Goal: Task Accomplishment & Management: Use online tool/utility

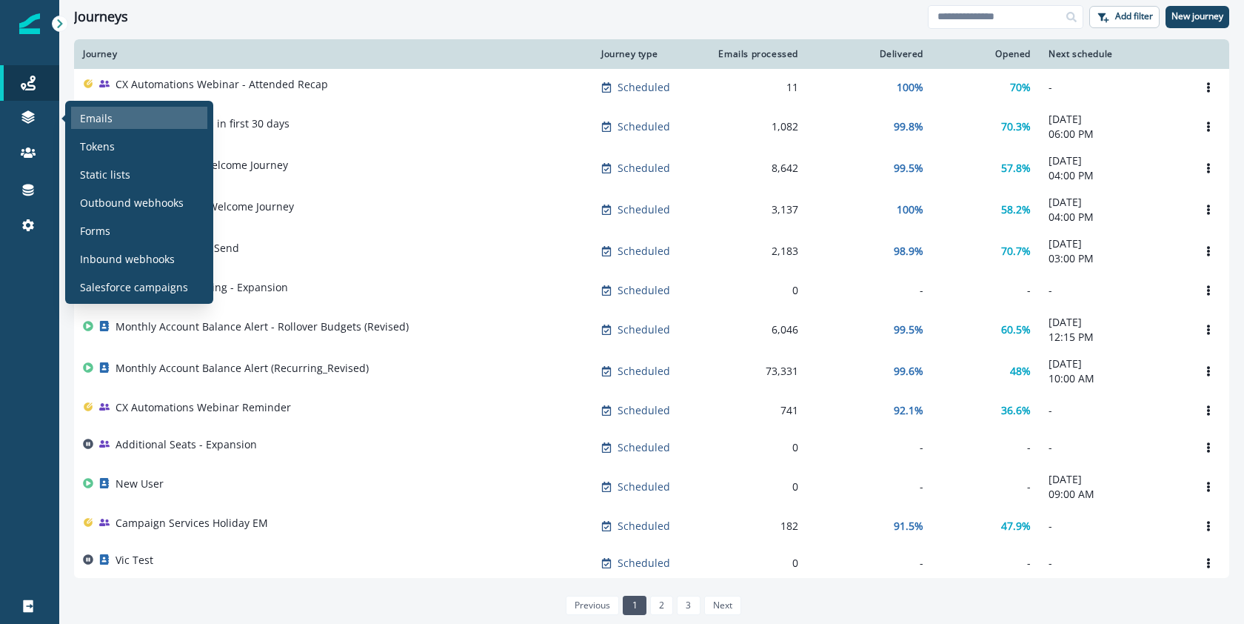
click at [94, 115] on p "Emails" at bounding box center [96, 118] width 33 height 16
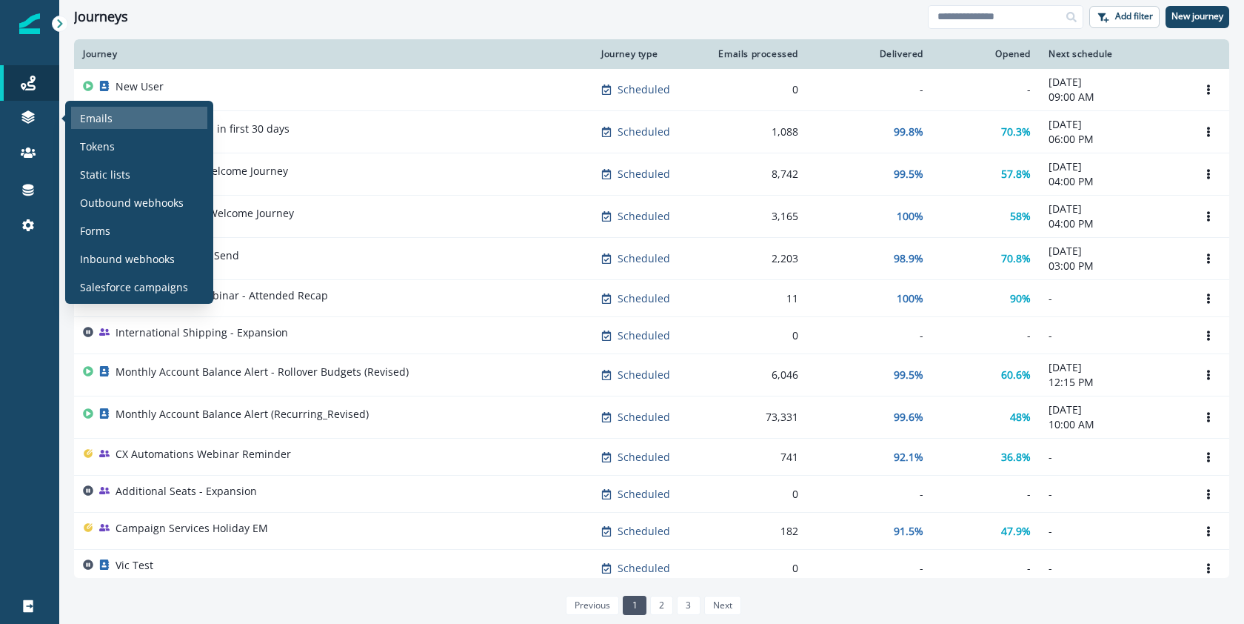
click at [98, 127] on div "Emails" at bounding box center [139, 118] width 136 height 22
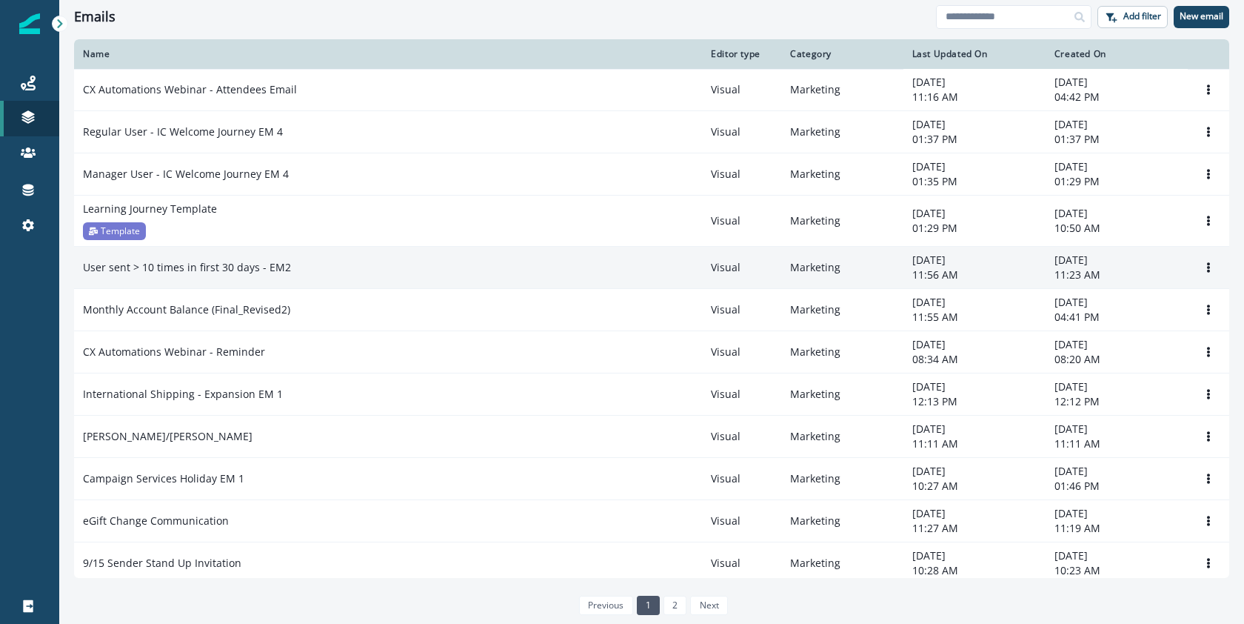
click at [239, 262] on p "User sent > 10 times in first 30 days - EM2" at bounding box center [187, 267] width 208 height 15
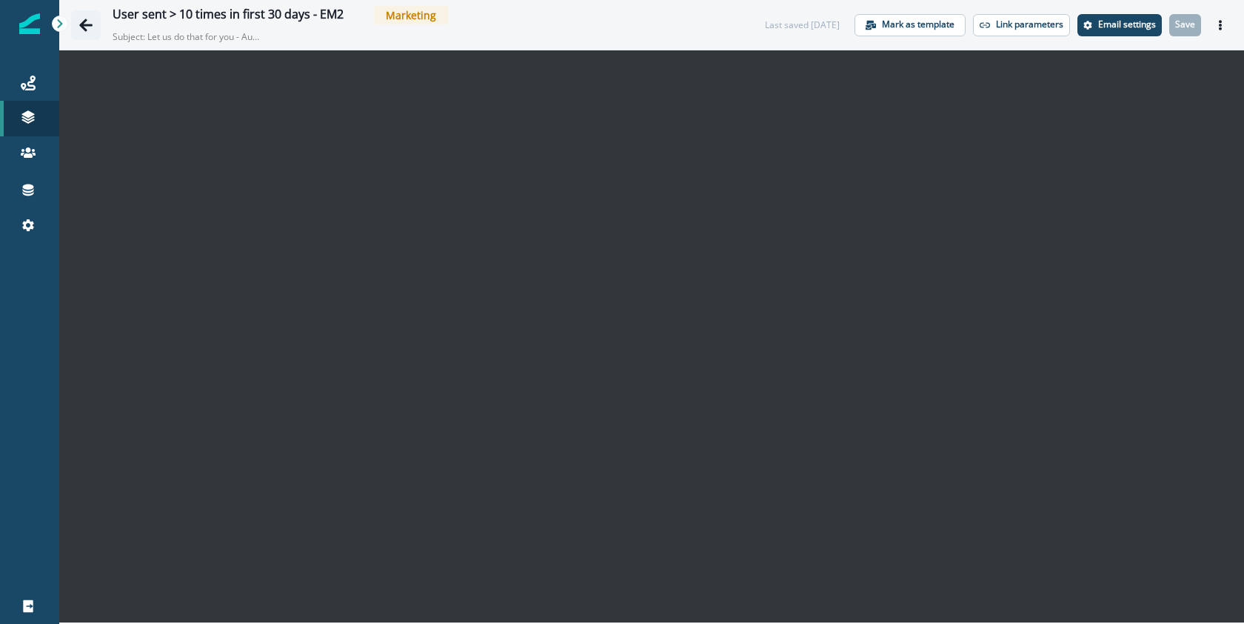
click at [85, 24] on icon "Go back" at bounding box center [85, 25] width 13 height 13
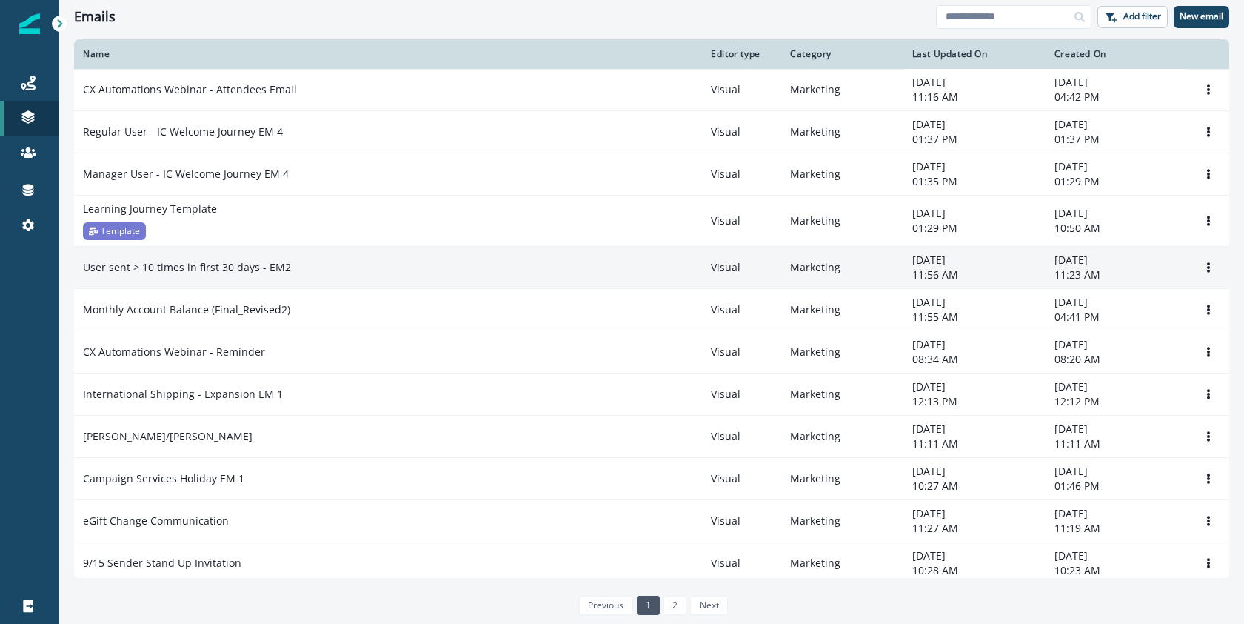
click at [198, 269] on p "User sent > 10 times in first 30 days - EM2" at bounding box center [187, 267] width 208 height 15
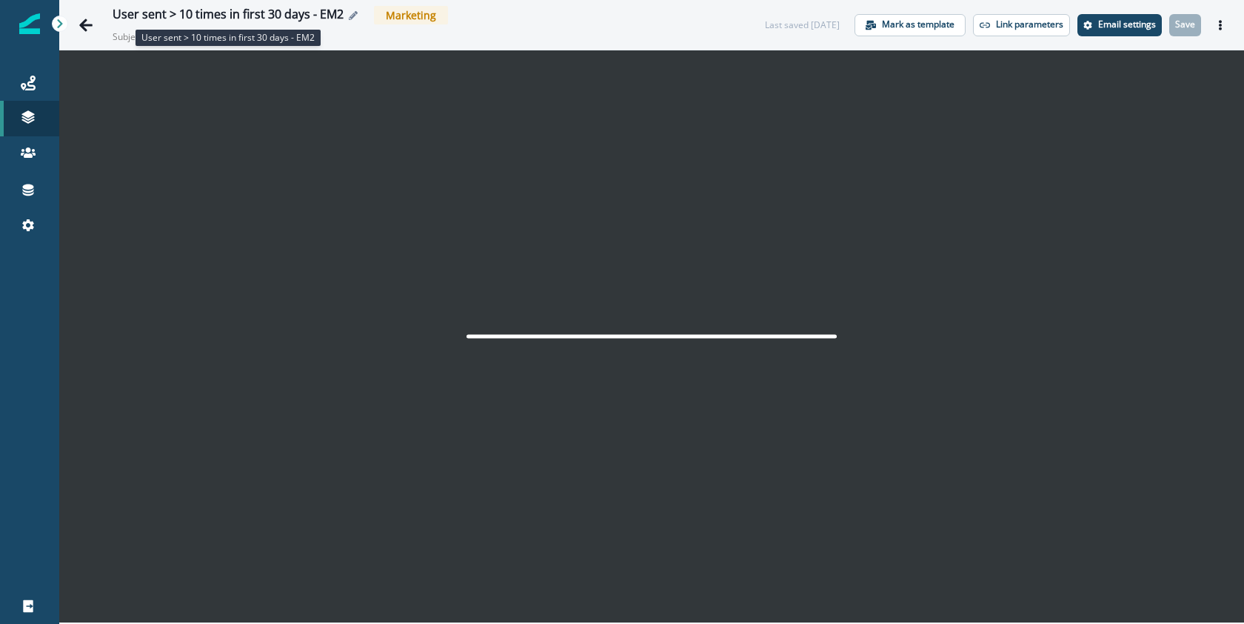
click at [330, 10] on div "User sent > 10 times in first 30 days - EM2" at bounding box center [228, 15] width 231 height 16
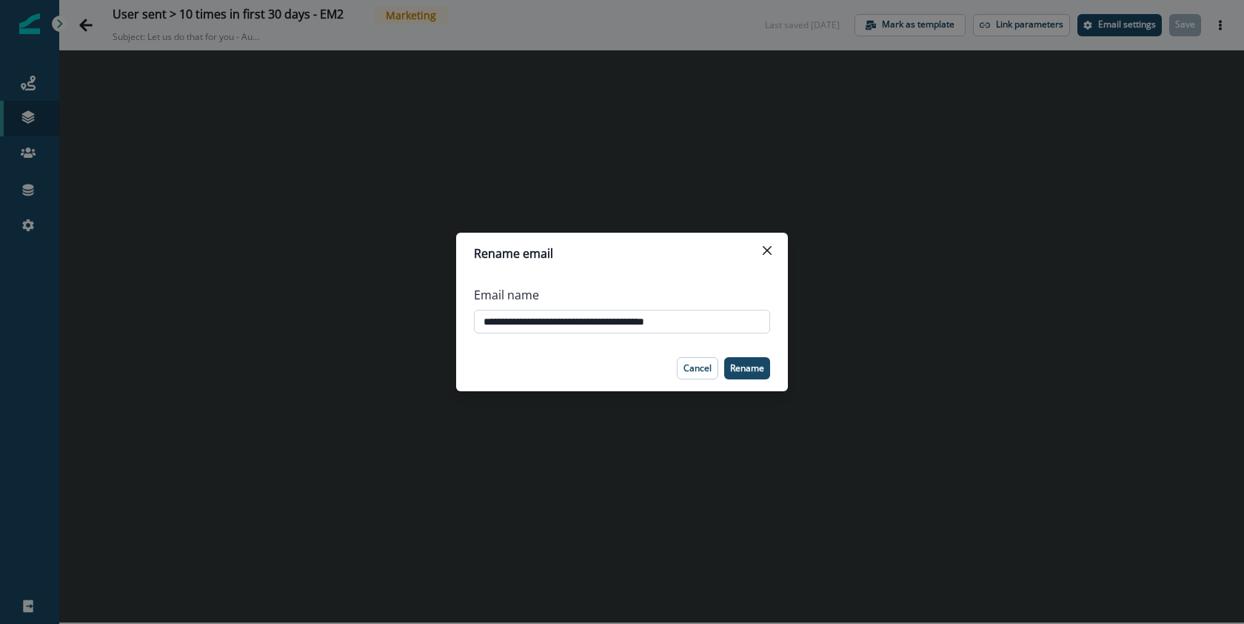
click at [639, 318] on input "**********" at bounding box center [622, 322] width 296 height 24
click at [715, 319] on input "**********" at bounding box center [622, 322] width 296 height 24
type input "**********"
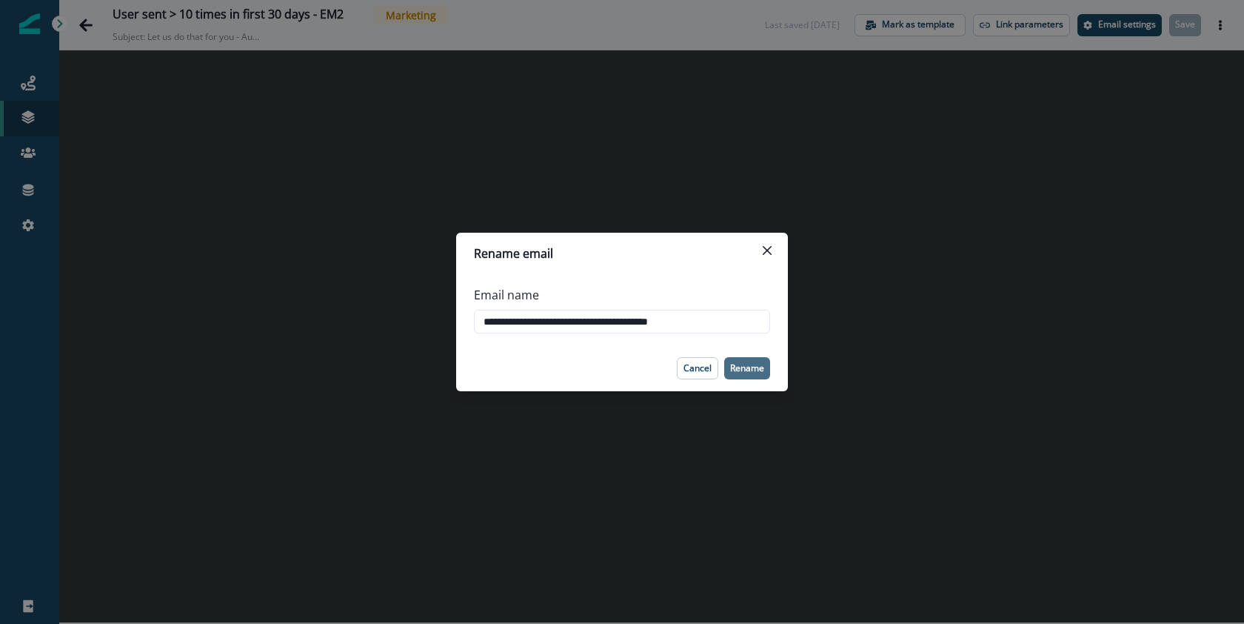
click at [741, 364] on p "Rename" at bounding box center [747, 368] width 34 height 10
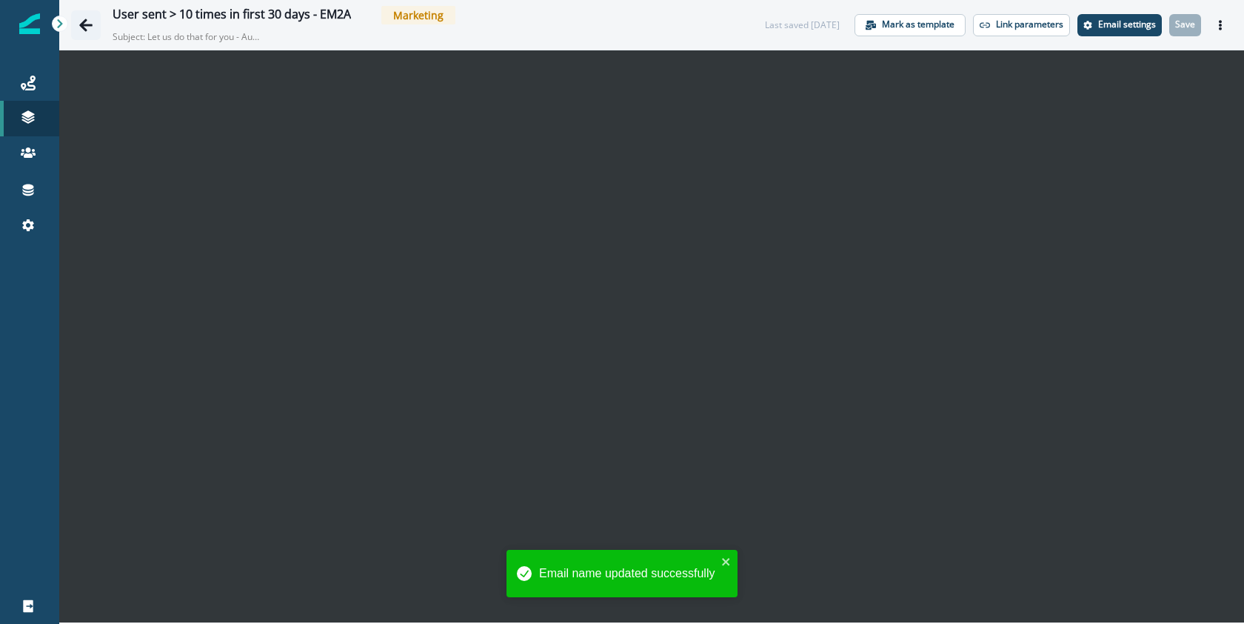
click at [87, 24] on icon "Go back" at bounding box center [85, 25] width 13 height 13
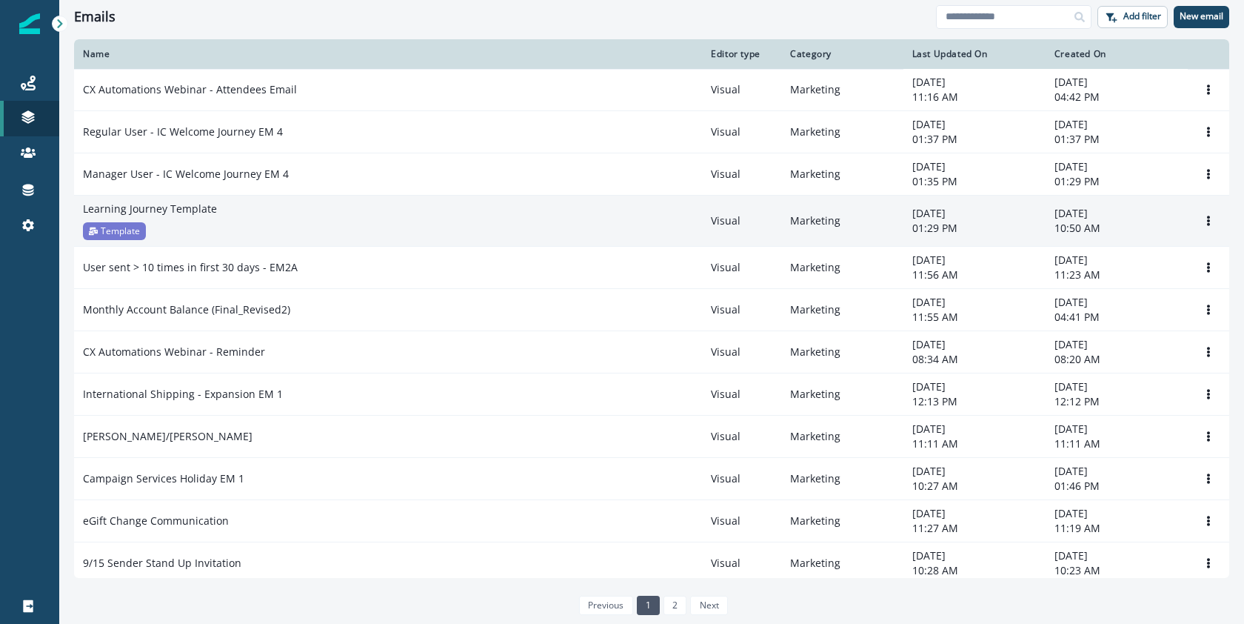
click at [250, 228] on div "Learning Journey Template Template" at bounding box center [388, 220] width 610 height 39
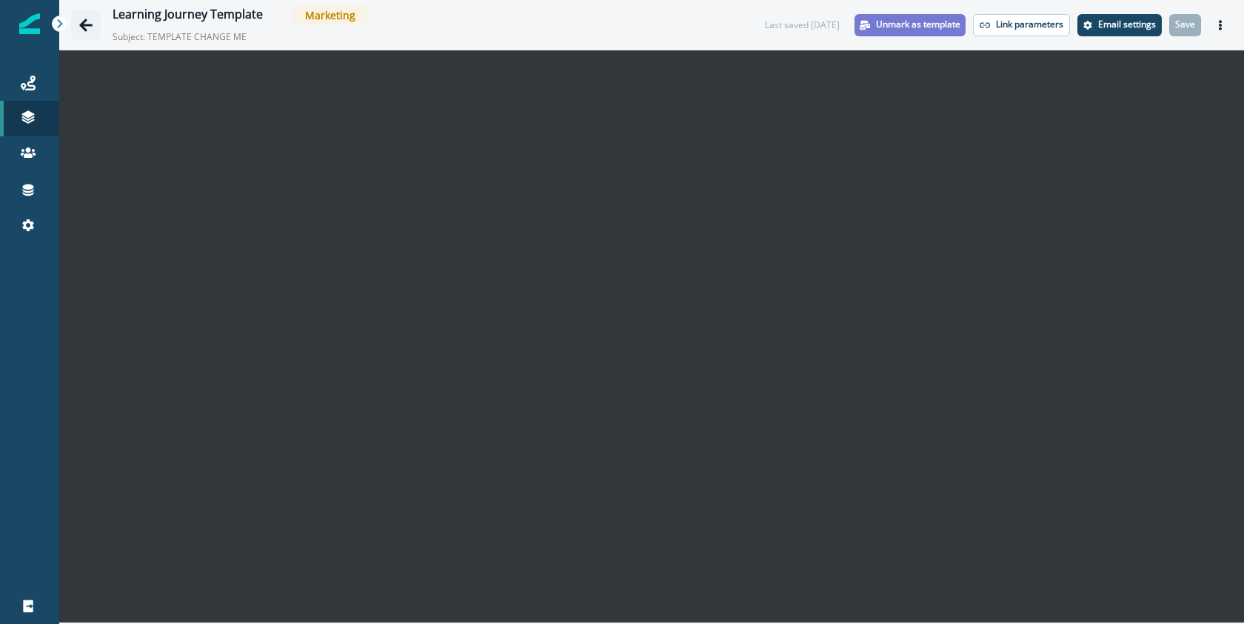
click at [83, 23] on icon "Go back" at bounding box center [85, 25] width 13 height 13
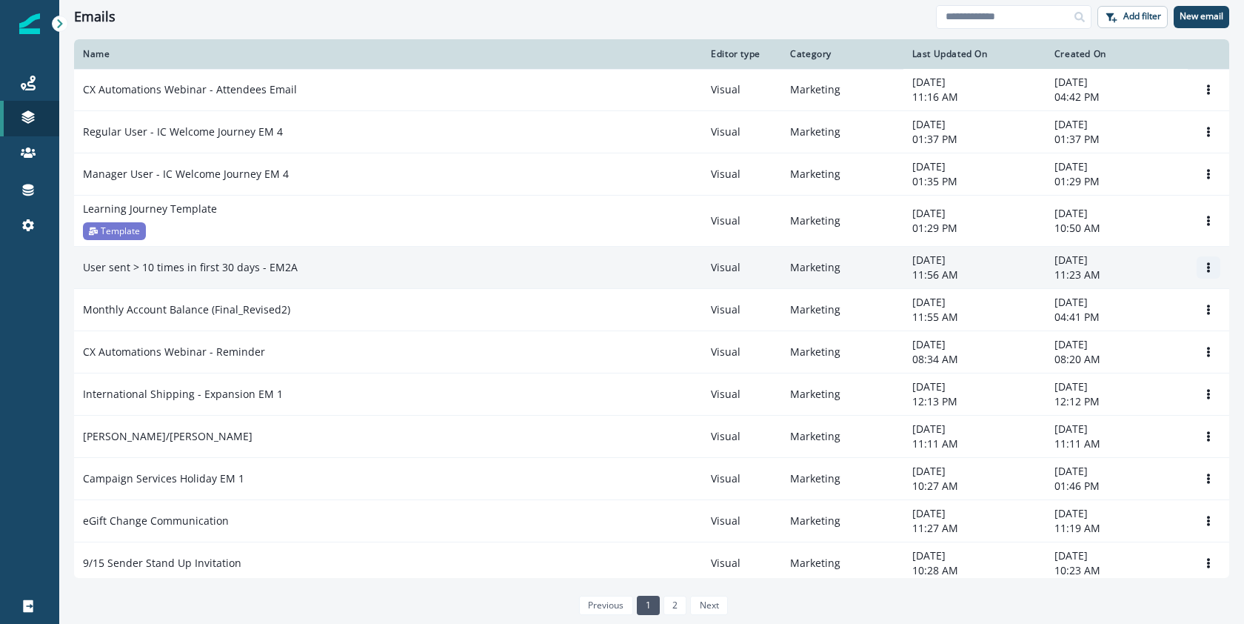
click at [1200, 273] on button "Options" at bounding box center [1209, 267] width 24 height 22
click at [1143, 302] on button "Clone" at bounding box center [1126, 304] width 164 height 24
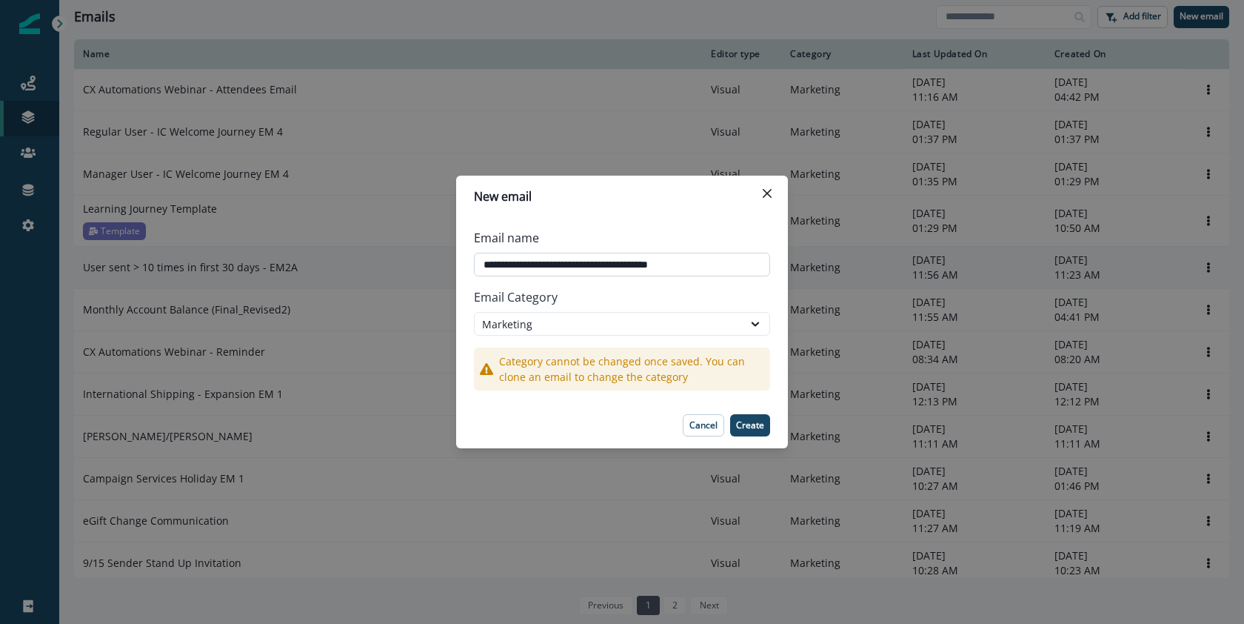
click at [715, 261] on input "**********" at bounding box center [622, 265] width 296 height 24
type input "**********"
click at [763, 421] on p "Create" at bounding box center [750, 425] width 28 height 10
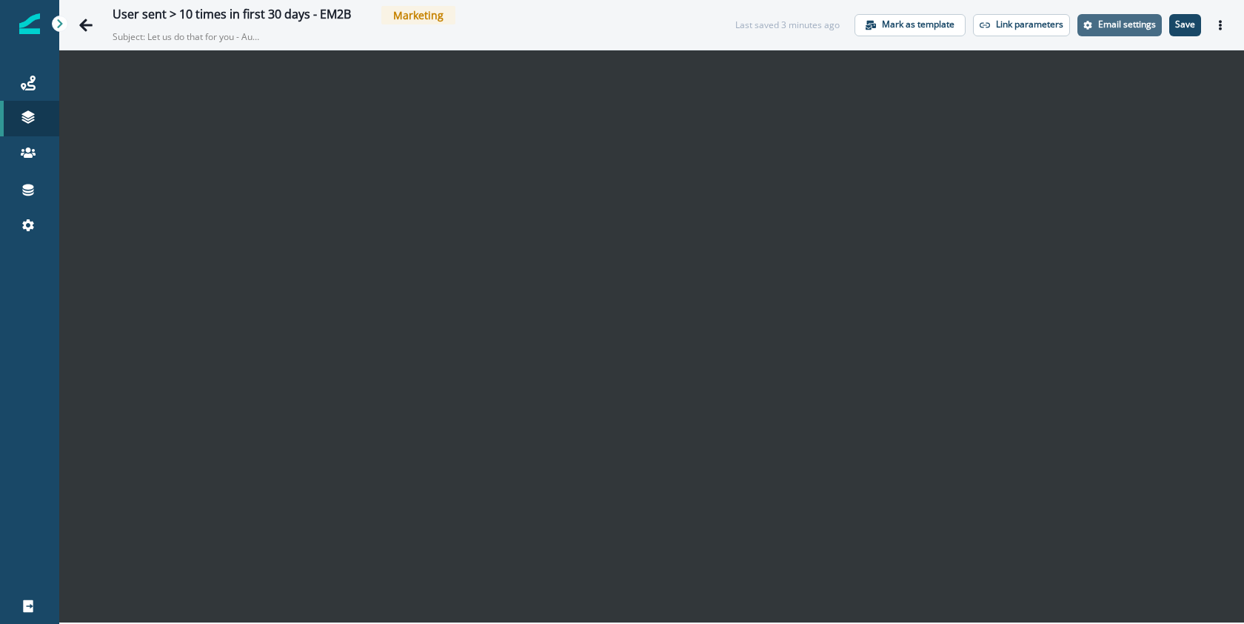
click at [1124, 19] on p "Email settings" at bounding box center [1127, 24] width 58 height 10
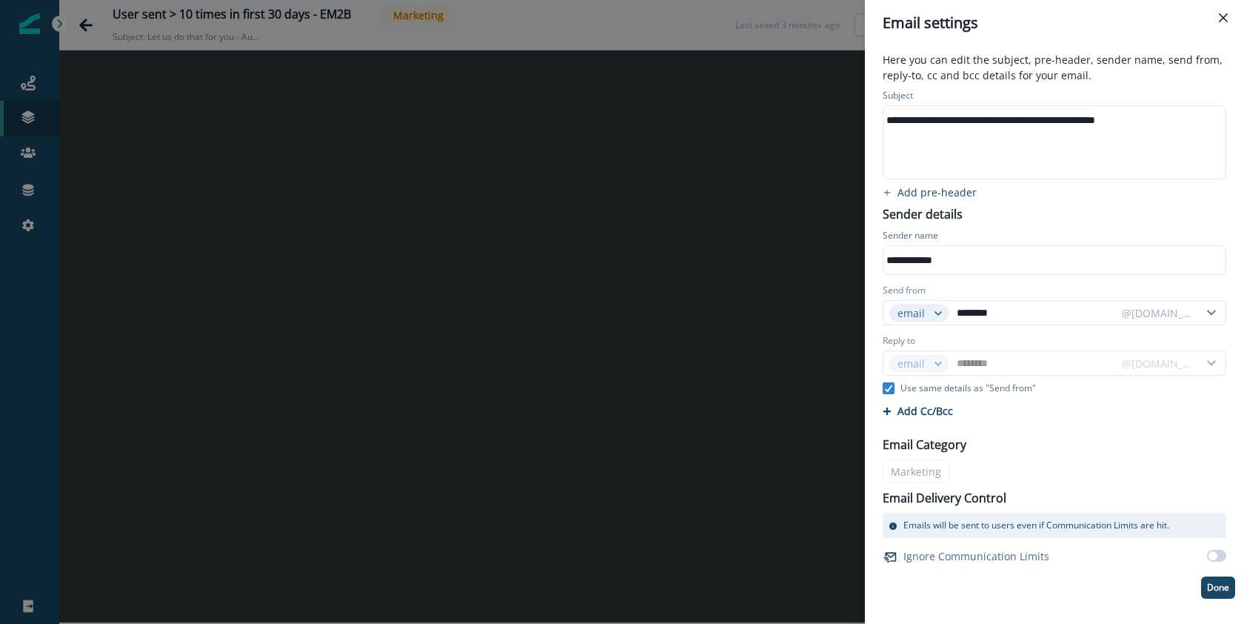
click at [969, 124] on div "**********" at bounding box center [1053, 120] width 340 height 22
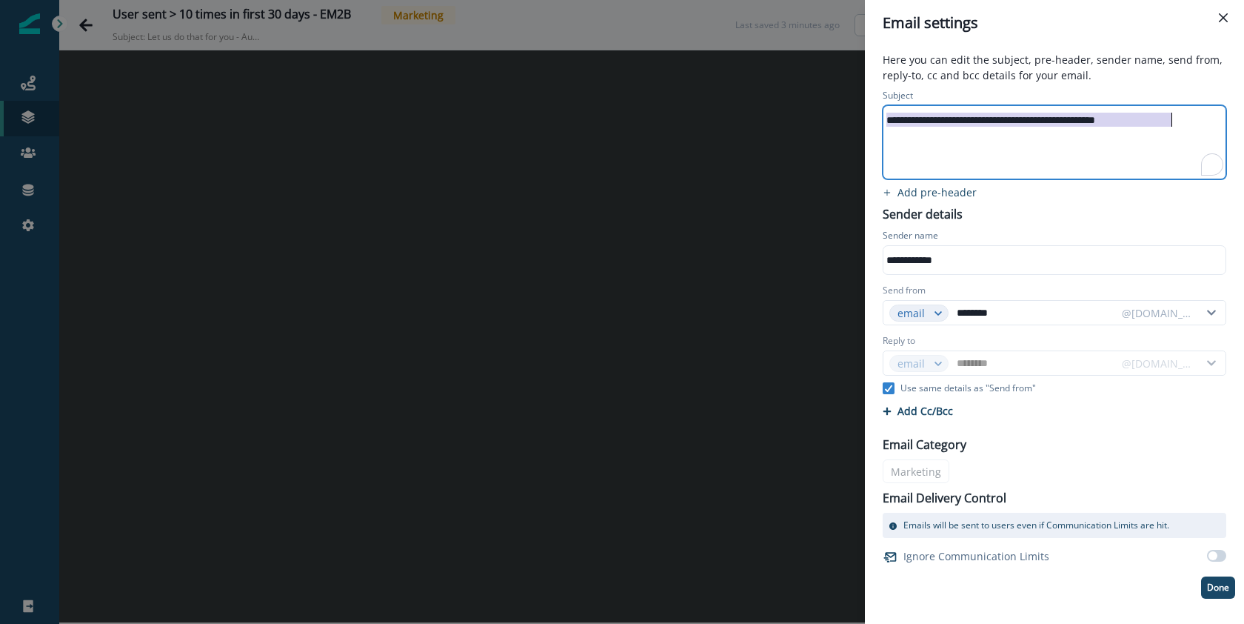
click at [969, 124] on div "**********" at bounding box center [1053, 120] width 340 height 22
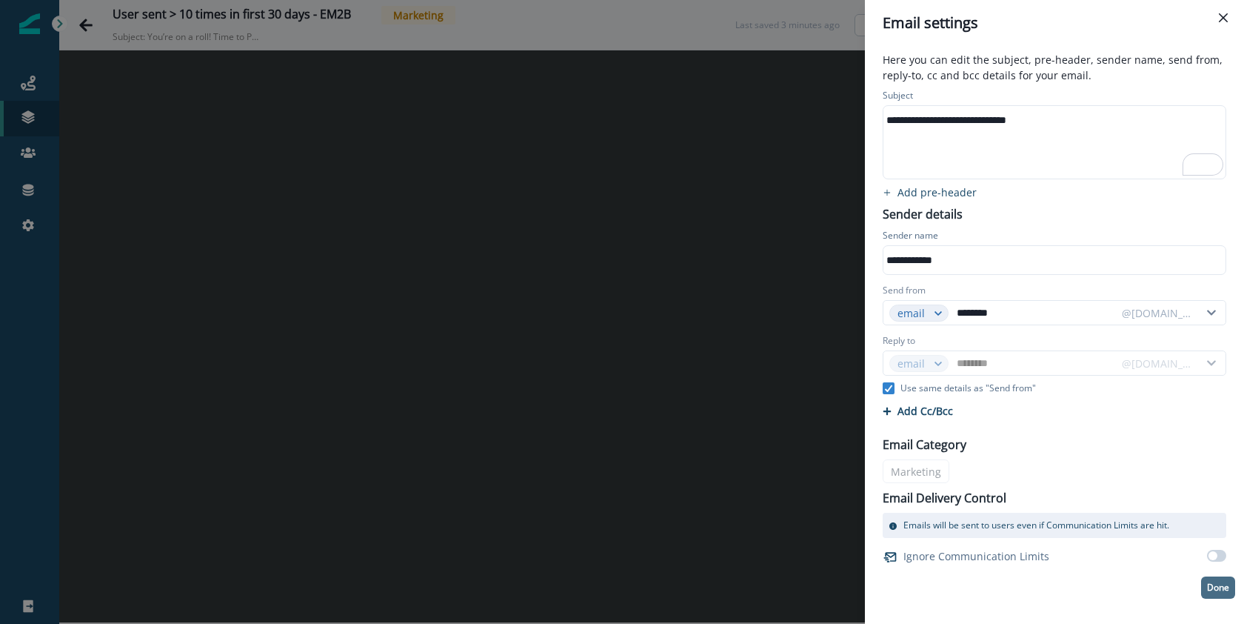
click at [1229, 592] on p "Done" at bounding box center [1218, 587] width 22 height 10
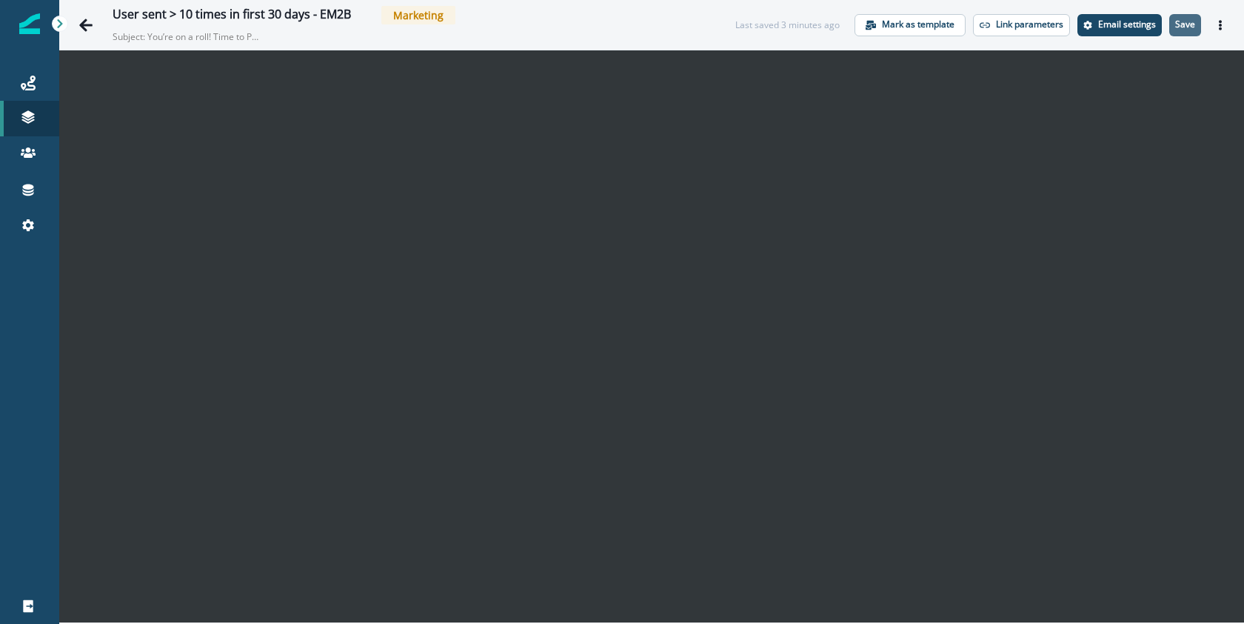
click at [1190, 27] on p "Save" at bounding box center [1185, 24] width 20 height 10
click at [82, 25] on icon "Go back" at bounding box center [85, 25] width 13 height 13
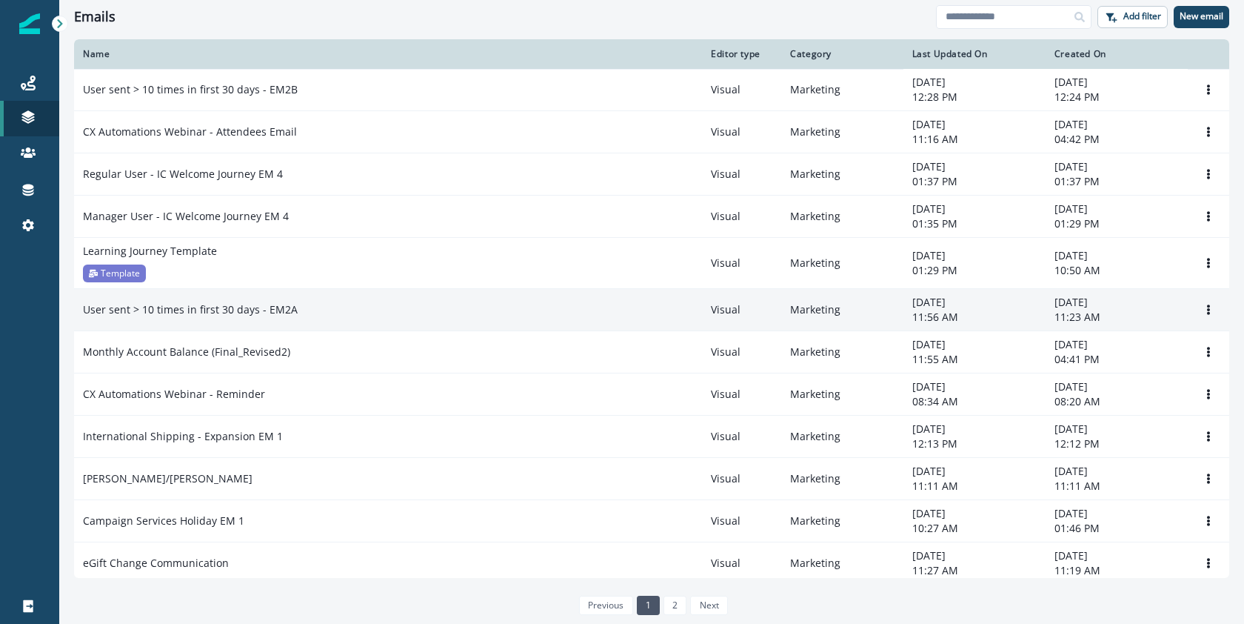
click at [235, 317] on p "User sent > 10 times in first 30 days - EM2A" at bounding box center [190, 309] width 215 height 15
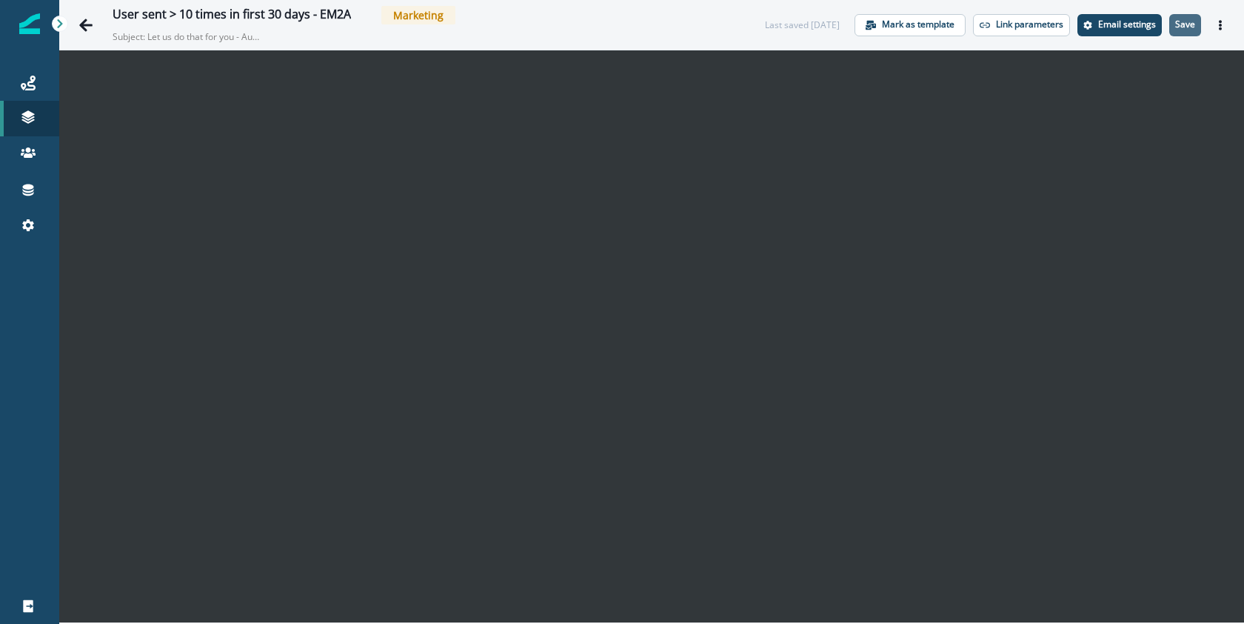
click at [1192, 22] on p "Save" at bounding box center [1185, 24] width 20 height 10
click at [83, 24] on icon "Go back" at bounding box center [85, 25] width 13 height 13
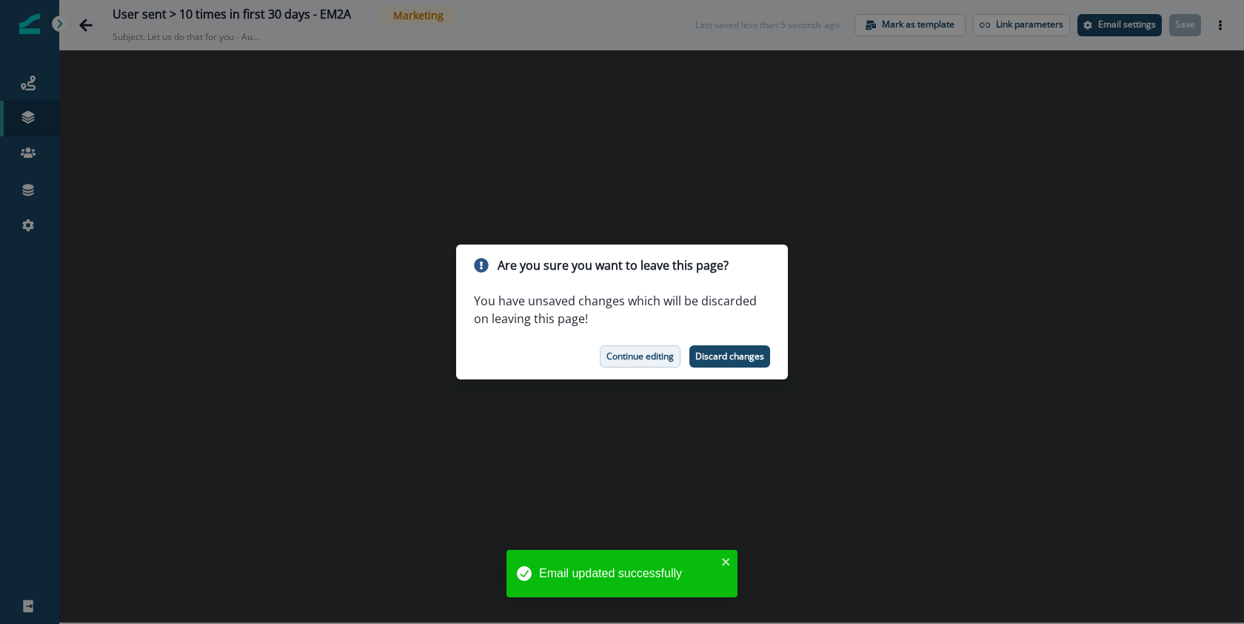
click at [657, 363] on button "Continue editing" at bounding box center [640, 356] width 81 height 22
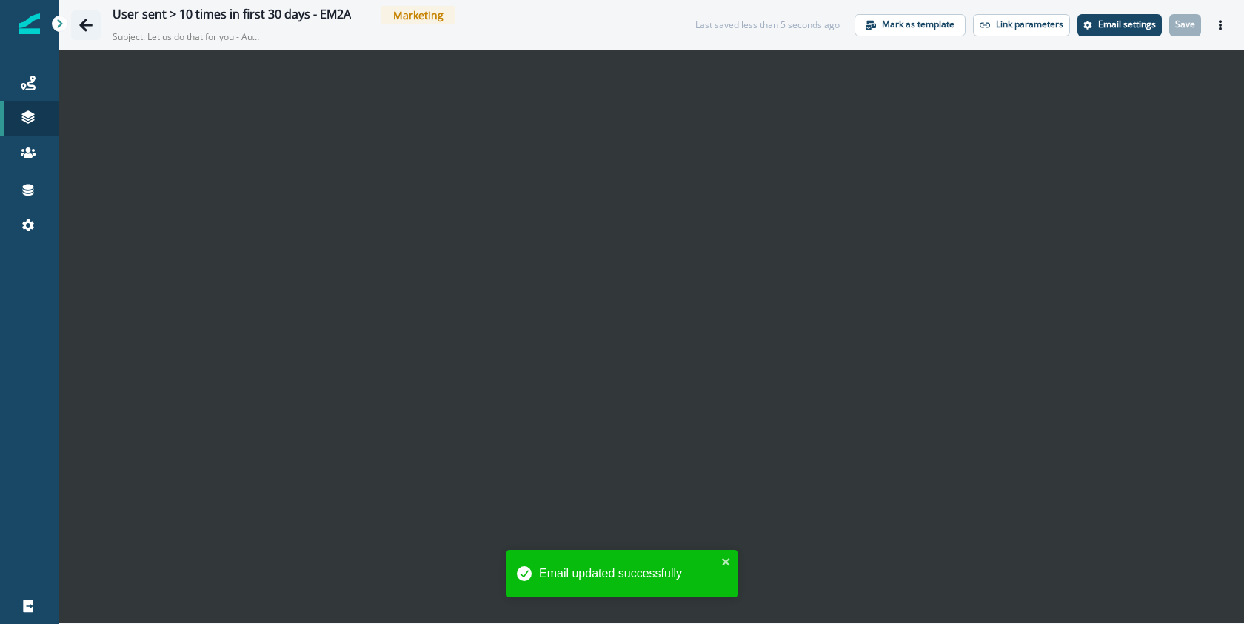
click at [87, 30] on icon "Go back" at bounding box center [85, 25] width 15 height 15
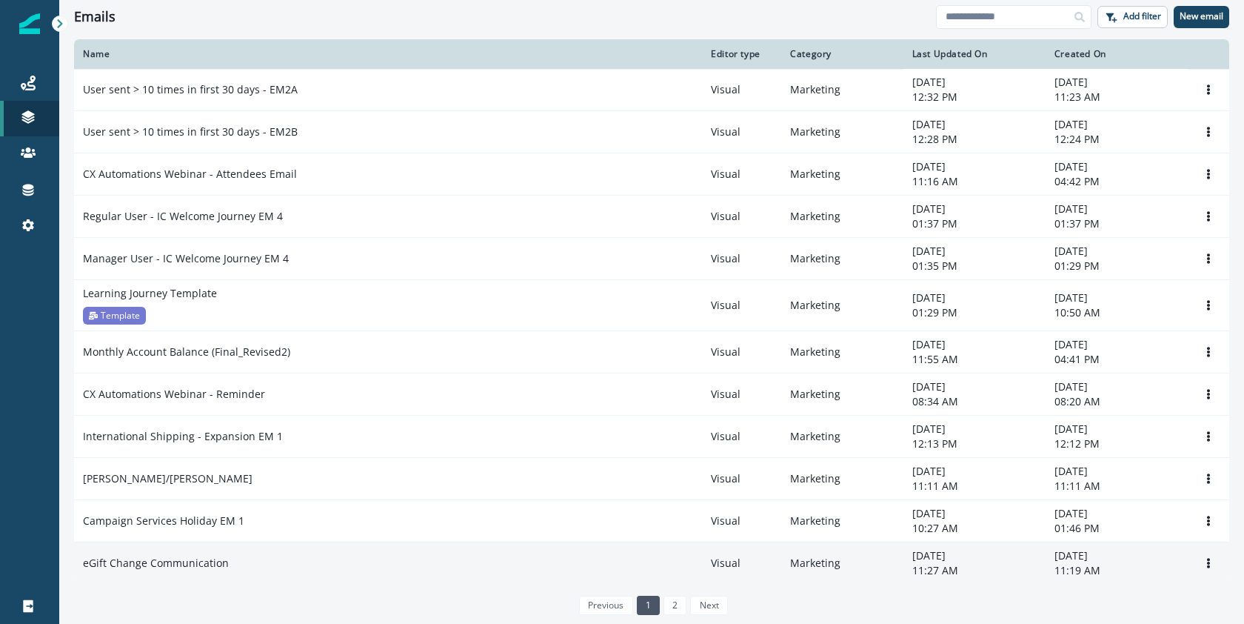
click at [180, 562] on p "eGift Change Communication" at bounding box center [156, 562] width 146 height 15
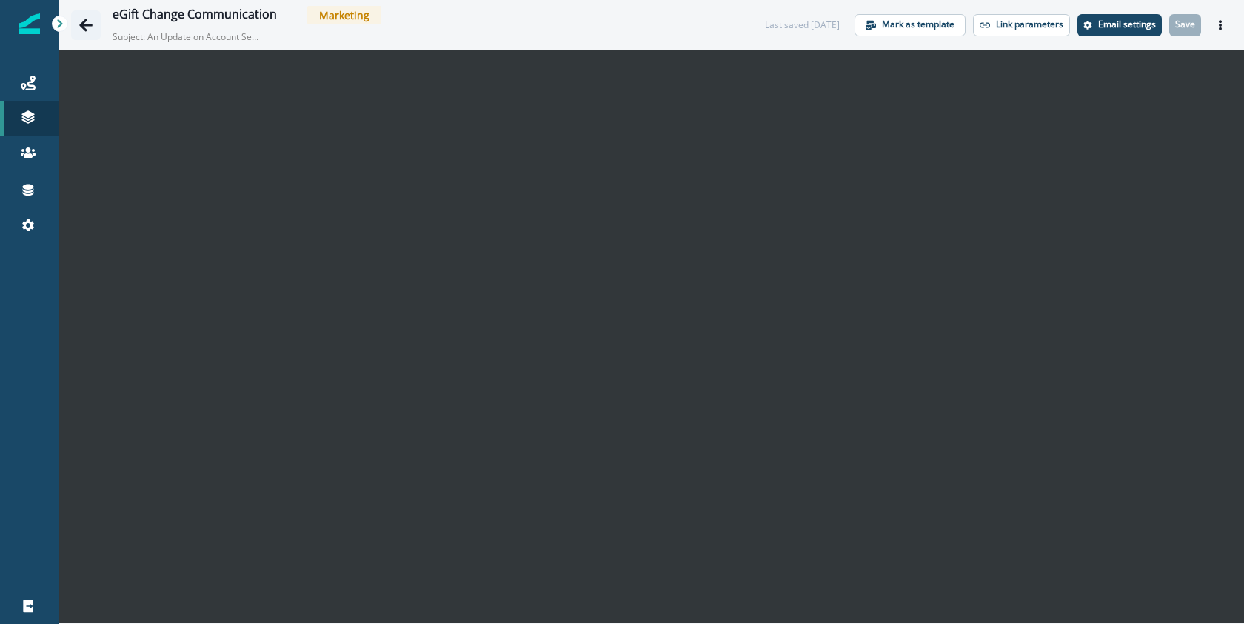
click at [89, 24] on icon "Go back" at bounding box center [85, 25] width 13 height 13
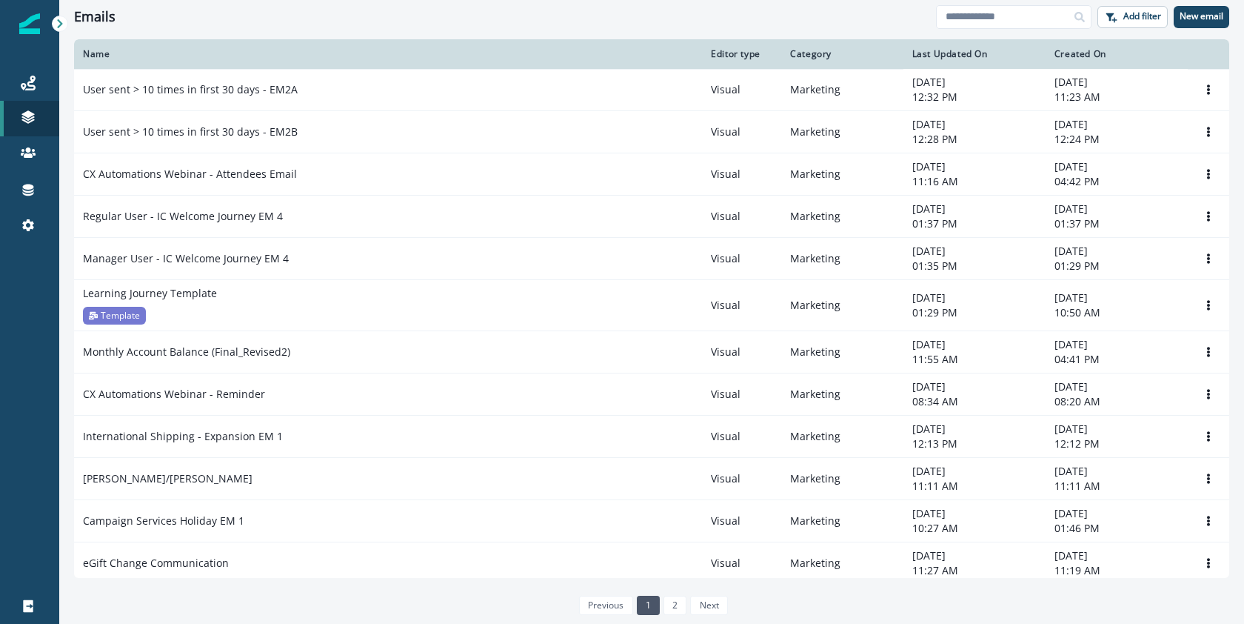
click at [571, 16] on div "Emails" at bounding box center [505, 17] width 862 height 16
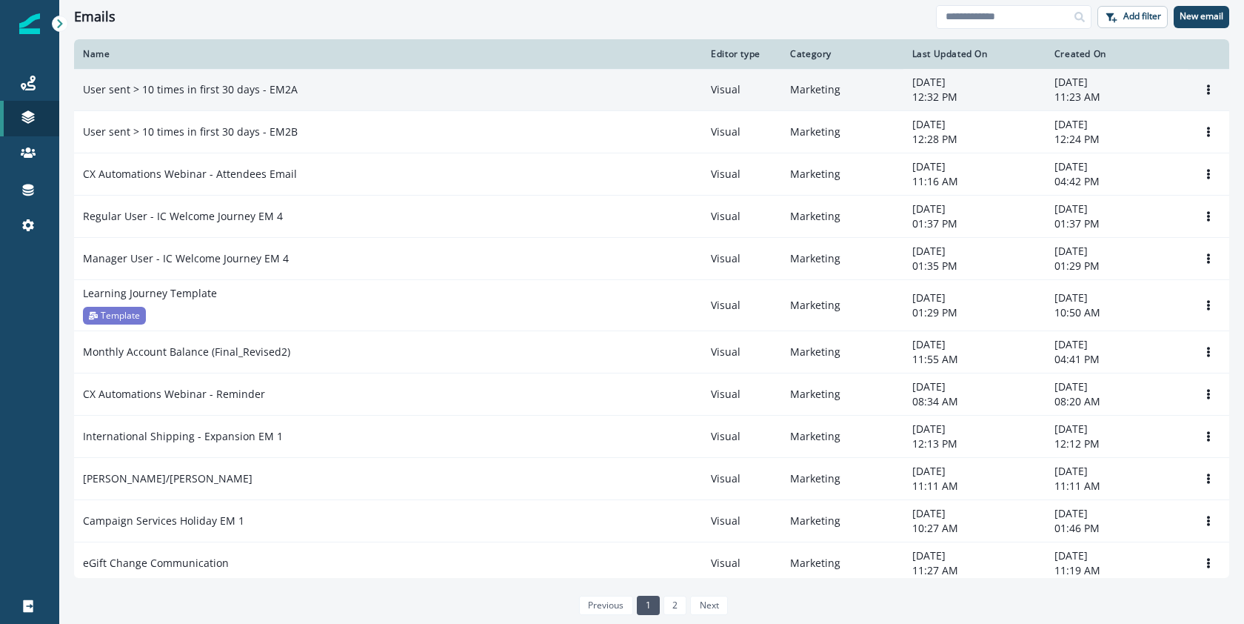
click at [176, 91] on p "User sent > 10 times in first 30 days - EM2A" at bounding box center [190, 89] width 215 height 15
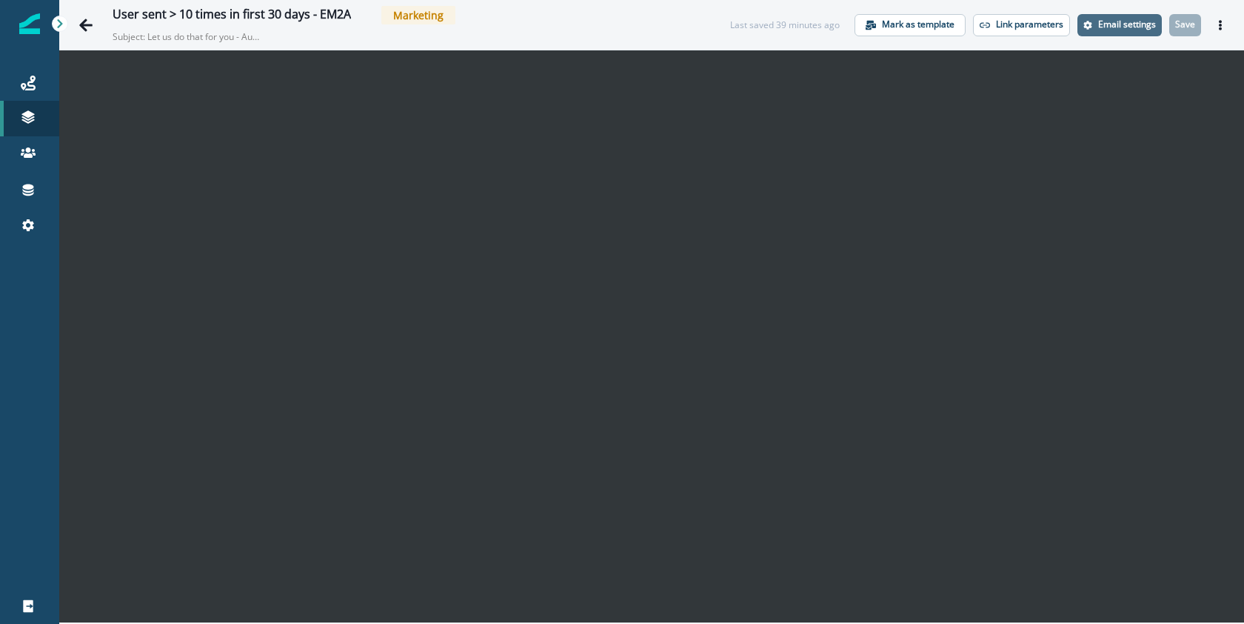
click at [1116, 24] on p "Email settings" at bounding box center [1127, 24] width 58 height 10
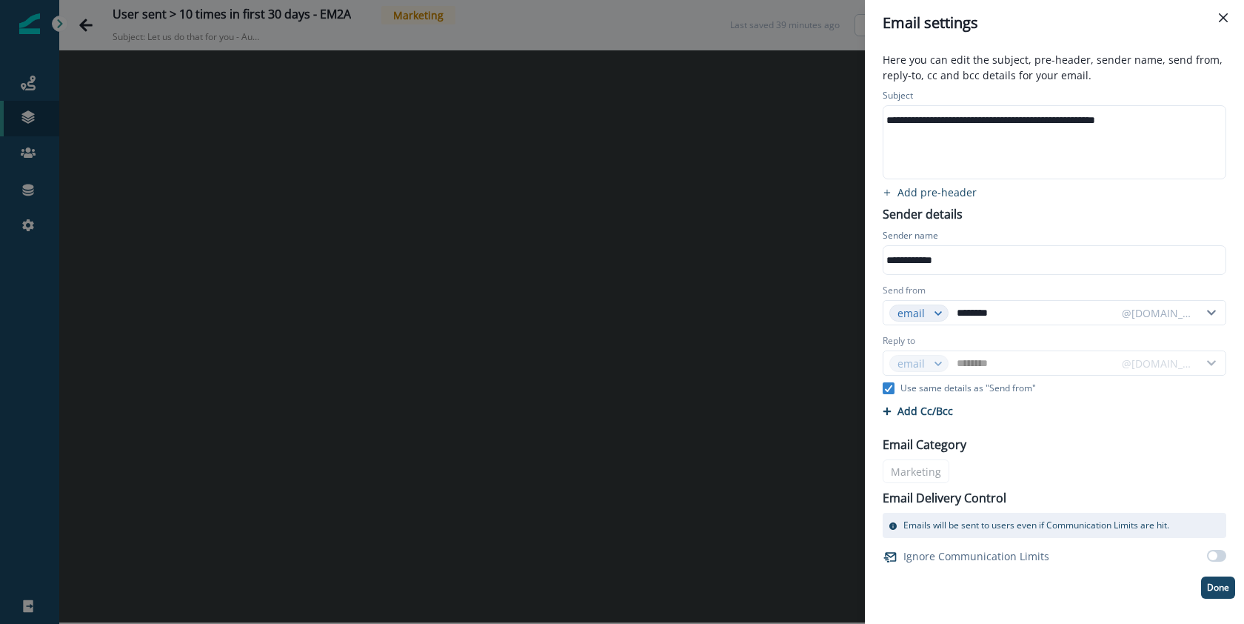
click at [977, 128] on div "**********" at bounding box center [1053, 120] width 340 height 22
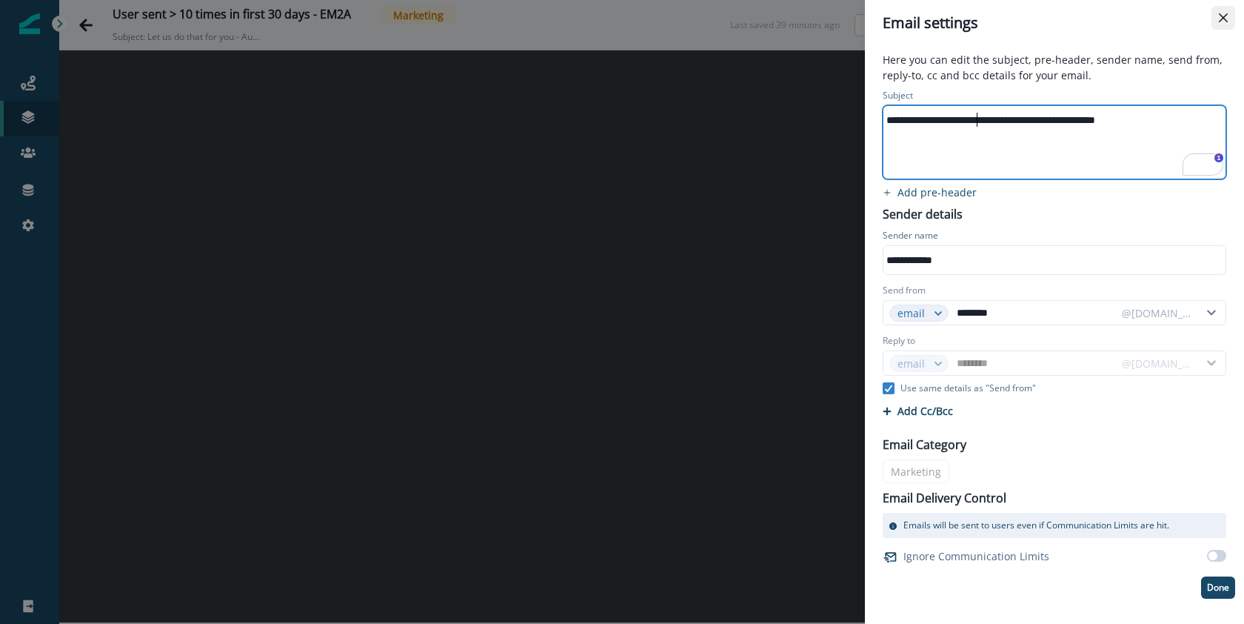
click at [1222, 22] on button "Close" at bounding box center [1224, 18] width 24 height 24
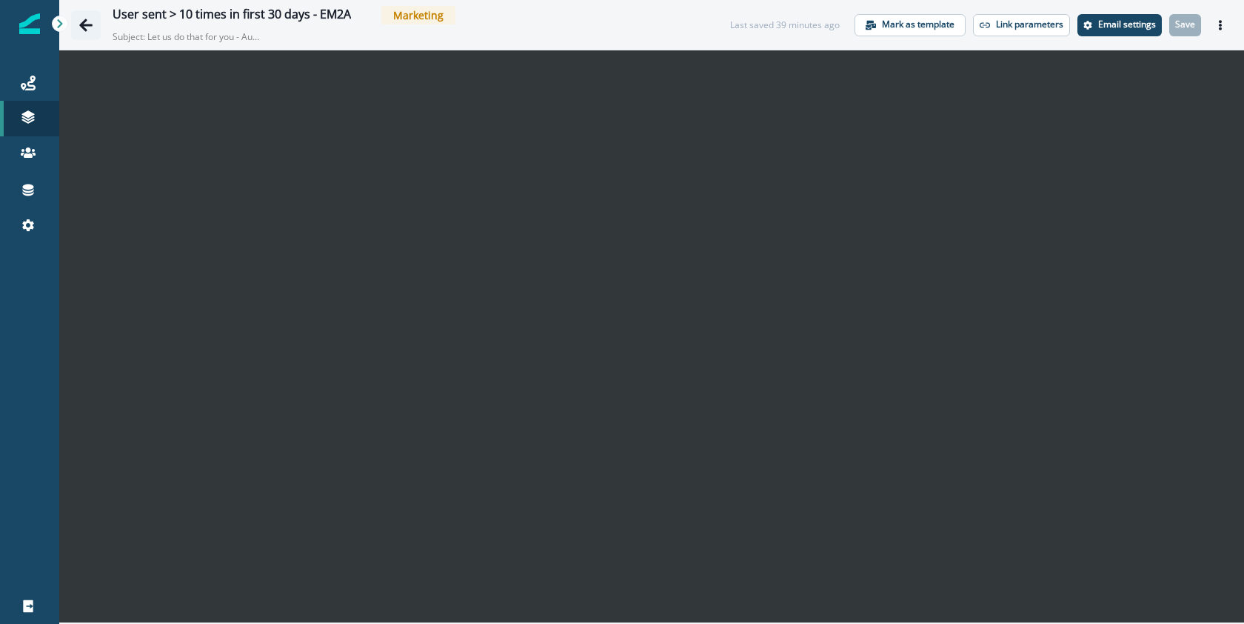
click at [84, 26] on icon "Go back" at bounding box center [85, 25] width 13 height 13
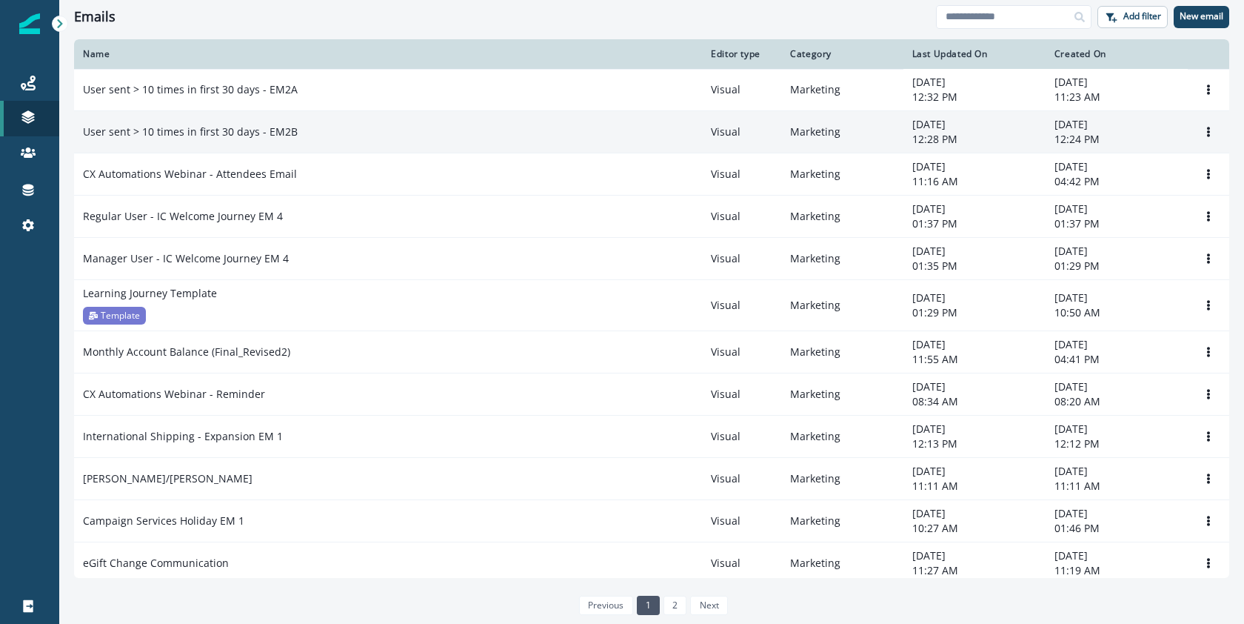
click at [242, 136] on p "User sent > 10 times in first 30 days - EM2B" at bounding box center [190, 131] width 215 height 15
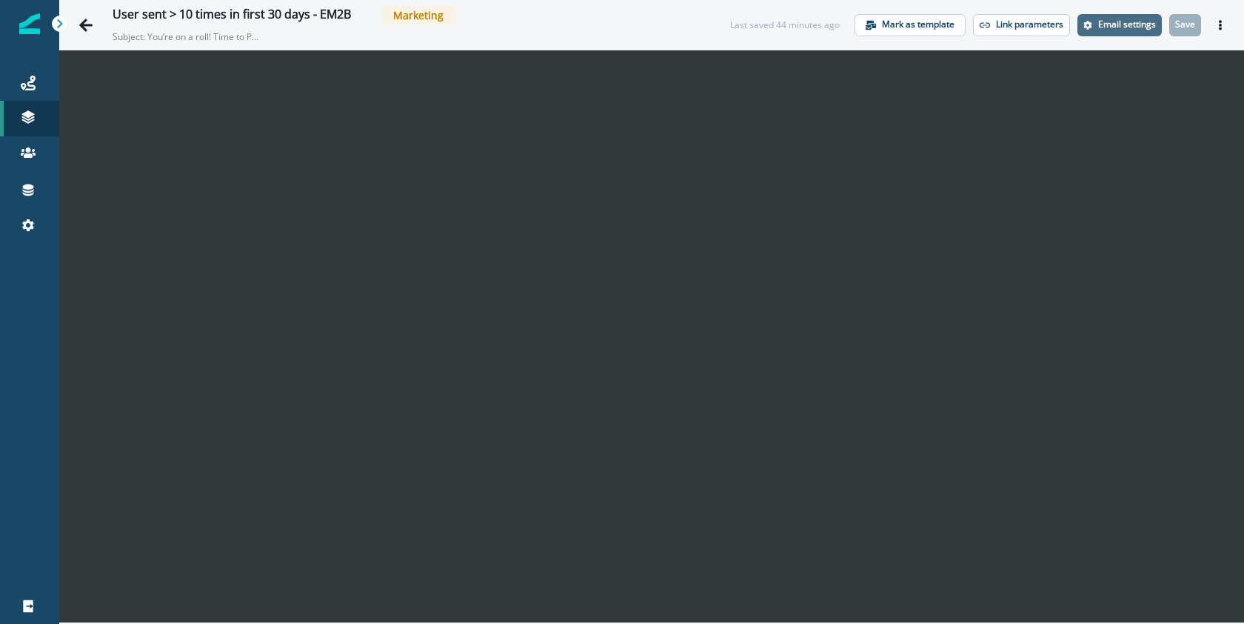
click at [1140, 21] on p "Email settings" at bounding box center [1127, 24] width 58 height 10
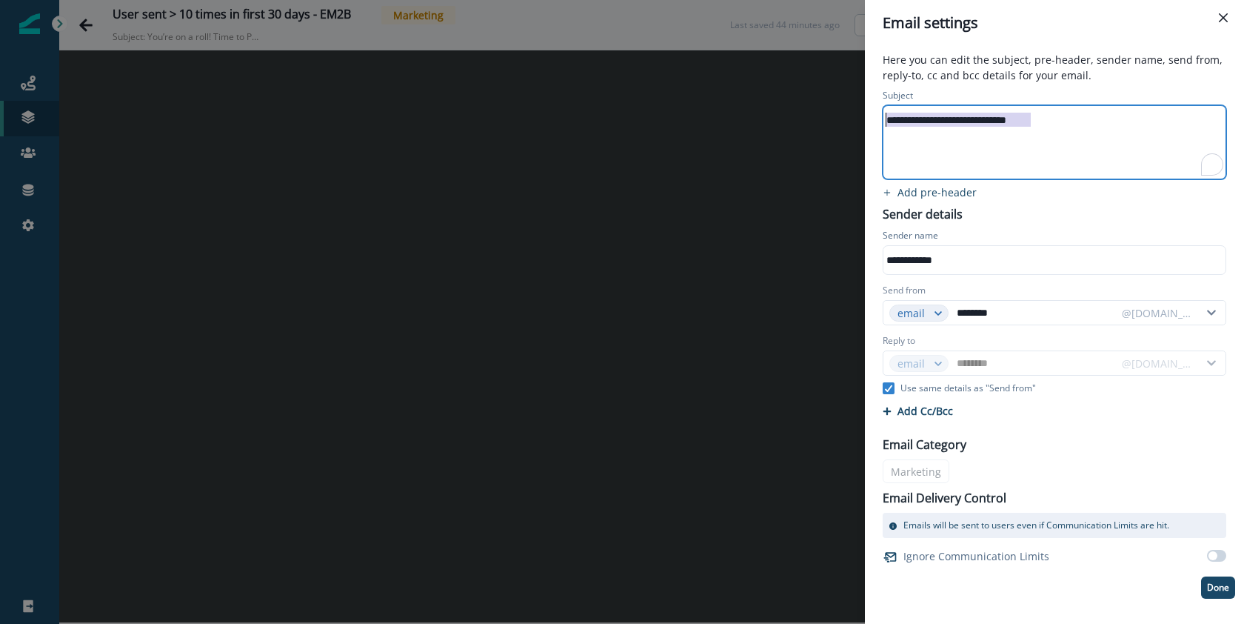
drag, startPoint x: 1069, startPoint y: 121, endPoint x: 883, endPoint y: 118, distance: 185.9
click at [883, 118] on div "**********" at bounding box center [1053, 120] width 340 height 22
click at [961, 124] on div "**********" at bounding box center [1053, 120] width 340 height 22
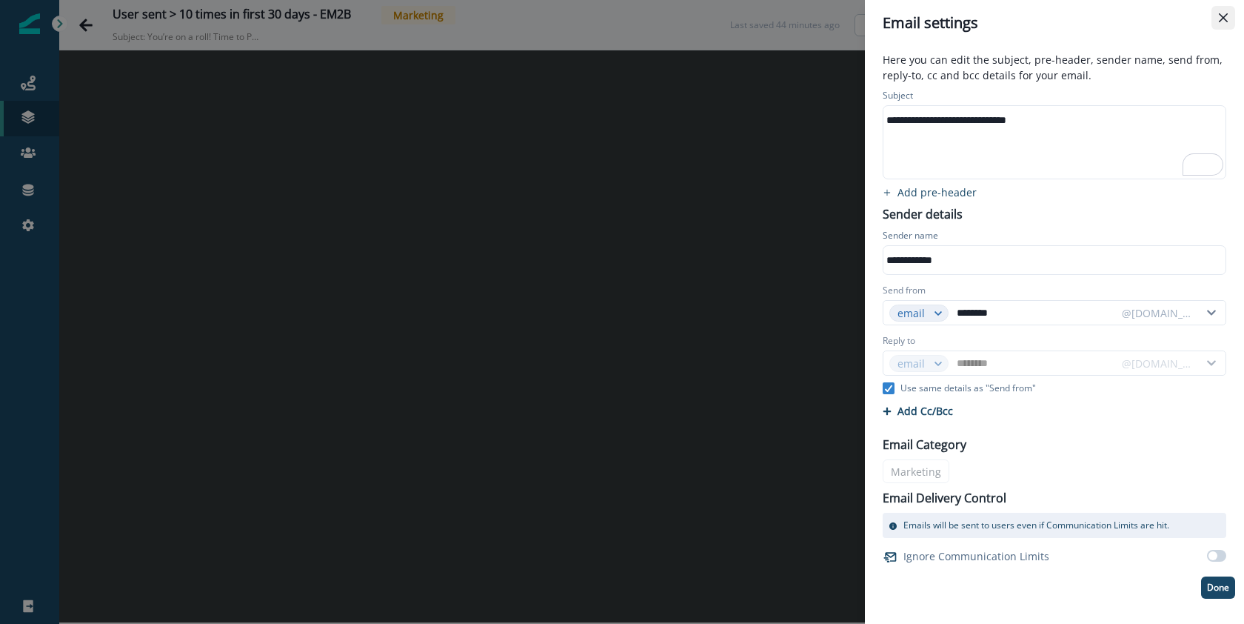
click at [1223, 11] on button "Close" at bounding box center [1224, 18] width 24 height 24
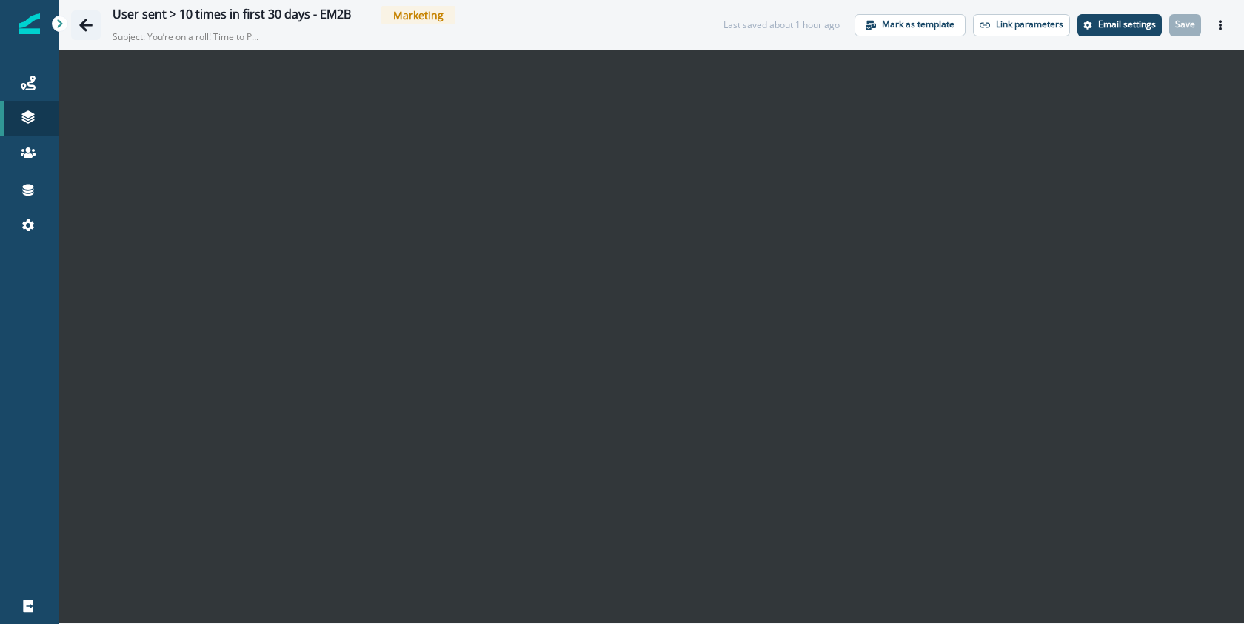
click at [89, 26] on icon "Go back" at bounding box center [85, 25] width 15 height 15
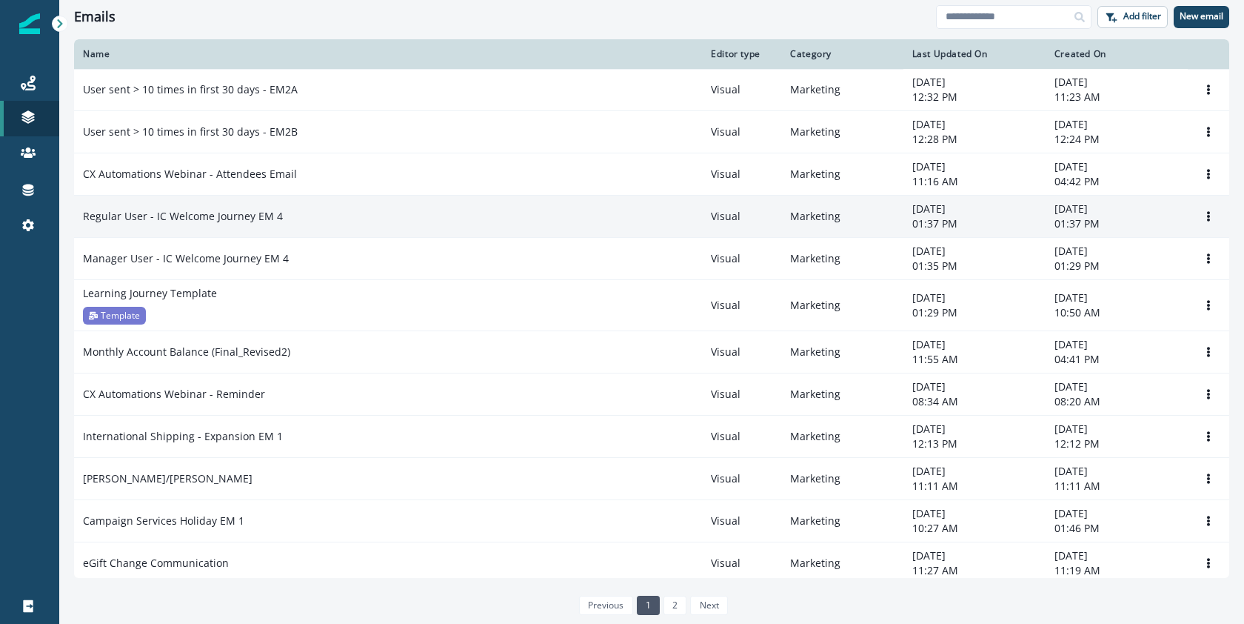
click at [205, 219] on p "Regular User - IC Welcome Journey EM 4" at bounding box center [183, 216] width 200 height 15
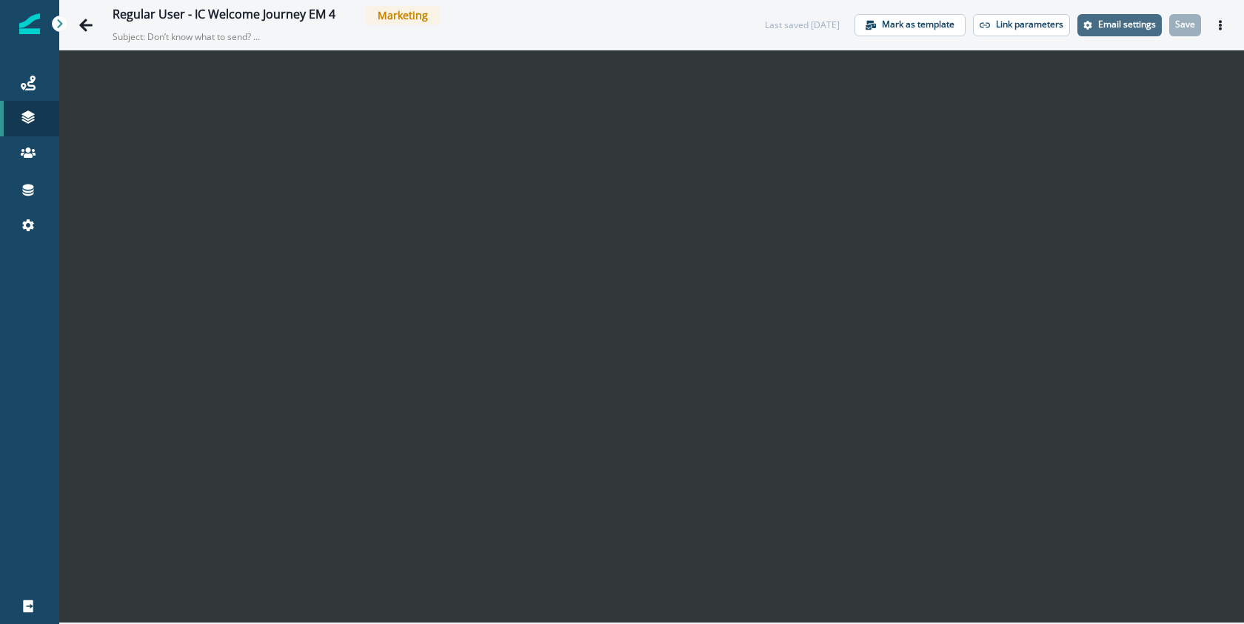
click at [1131, 19] on p "Email settings" at bounding box center [1127, 24] width 58 height 10
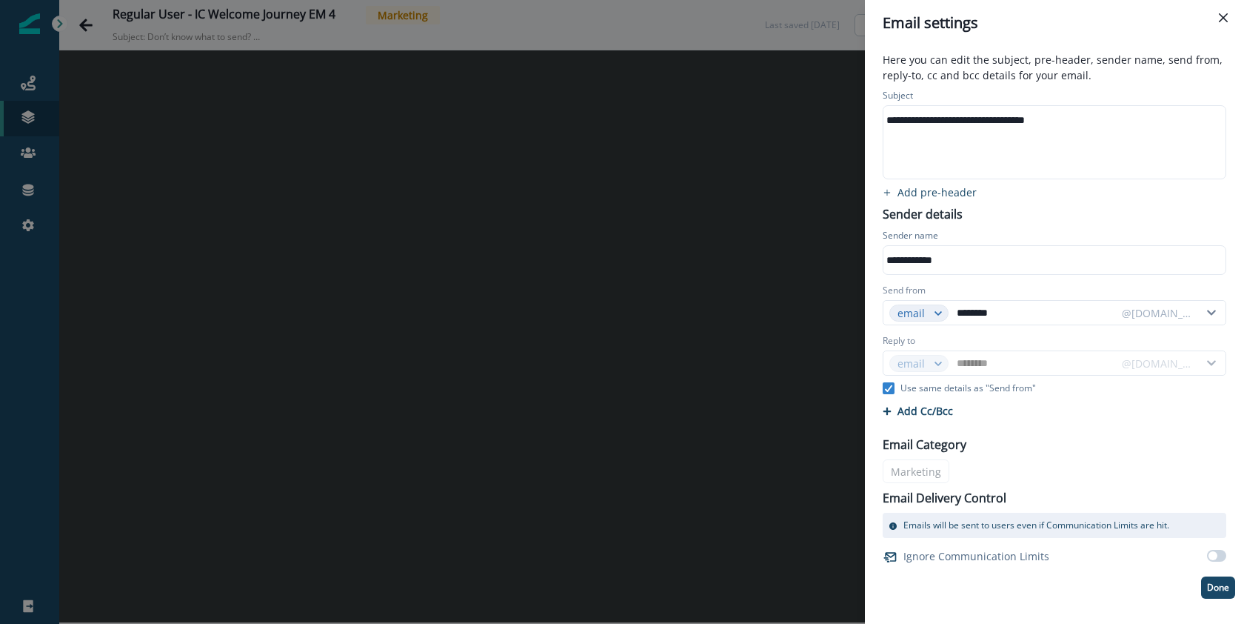
click at [1097, 122] on div "**********" at bounding box center [1053, 120] width 340 height 22
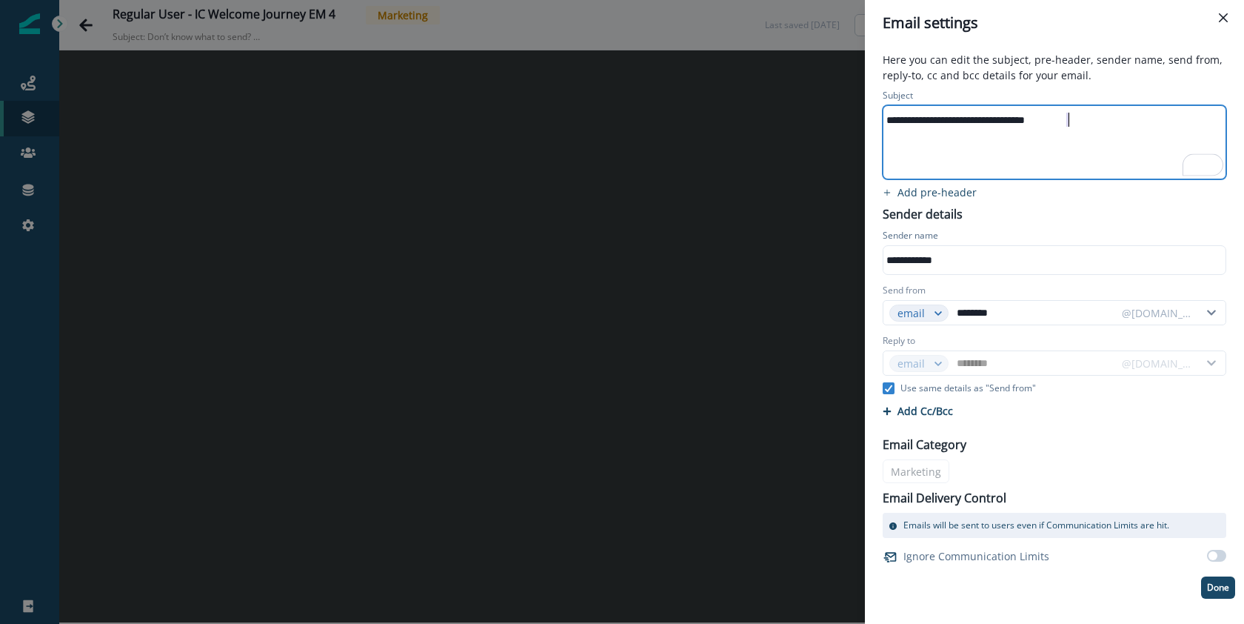
drag, startPoint x: 1097, startPoint y: 122, endPoint x: 900, endPoint y: 132, distance: 197.2
click at [900, 132] on div "**********" at bounding box center [1053, 142] width 340 height 73
click at [1217, 14] on button "Close" at bounding box center [1224, 18] width 24 height 24
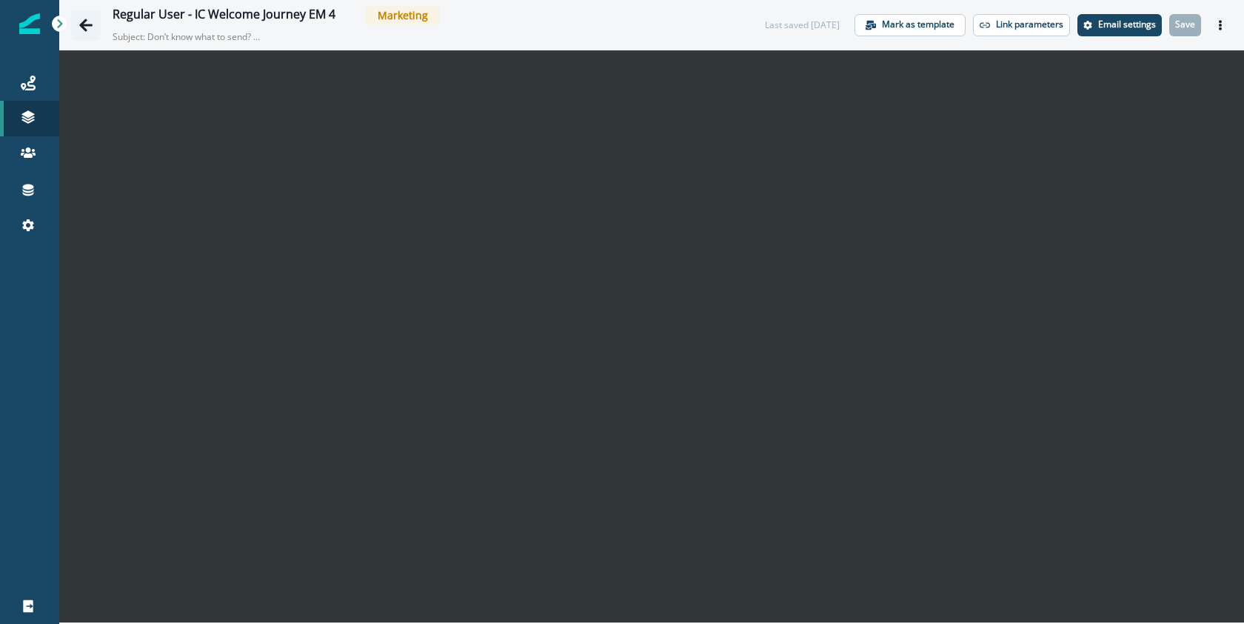
click at [90, 25] on icon "Go back" at bounding box center [85, 25] width 13 height 13
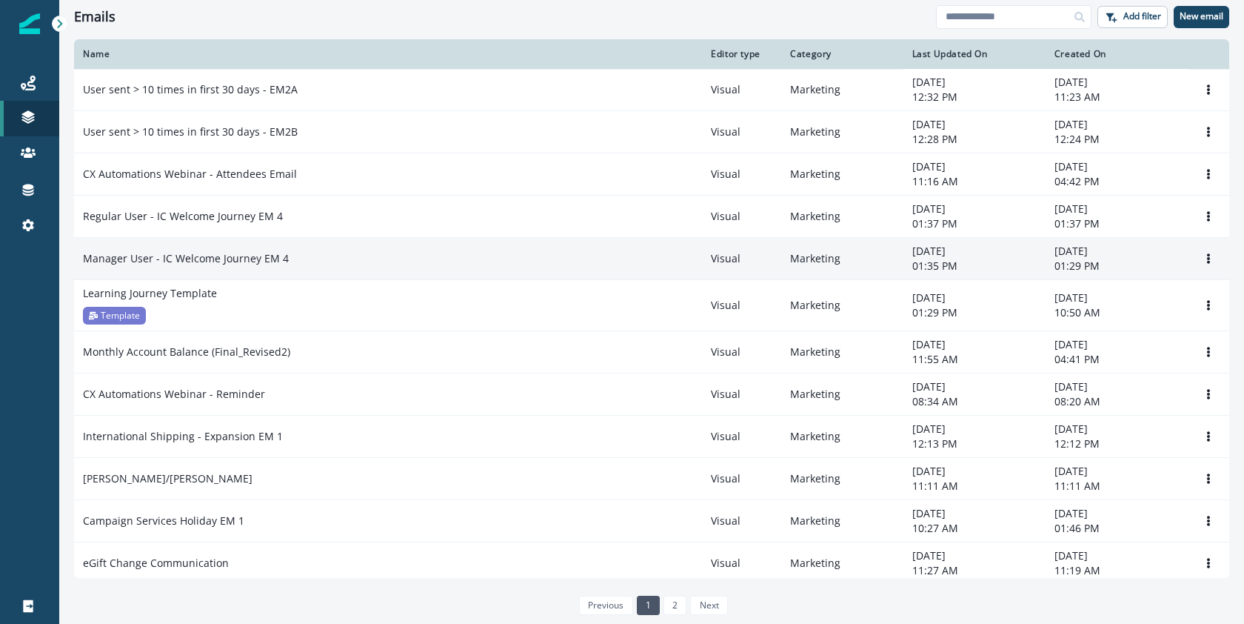
click at [203, 263] on p "Manager User - IC Welcome Journey EM 4" at bounding box center [186, 258] width 206 height 15
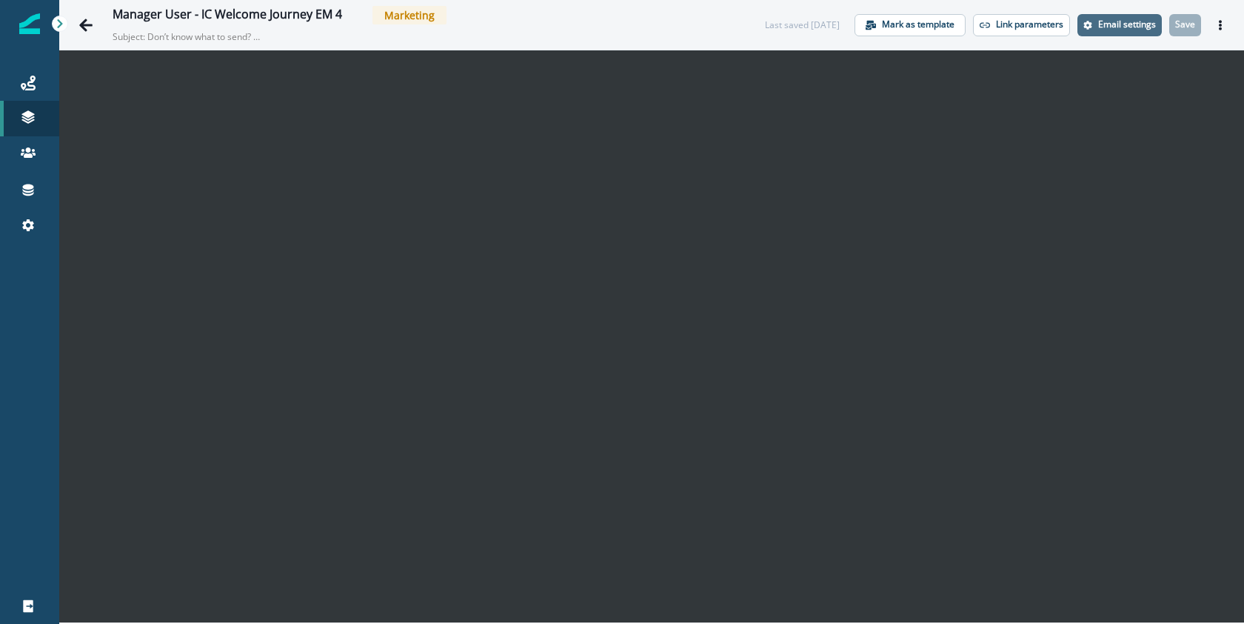
click at [1124, 24] on p "Email settings" at bounding box center [1127, 24] width 58 height 10
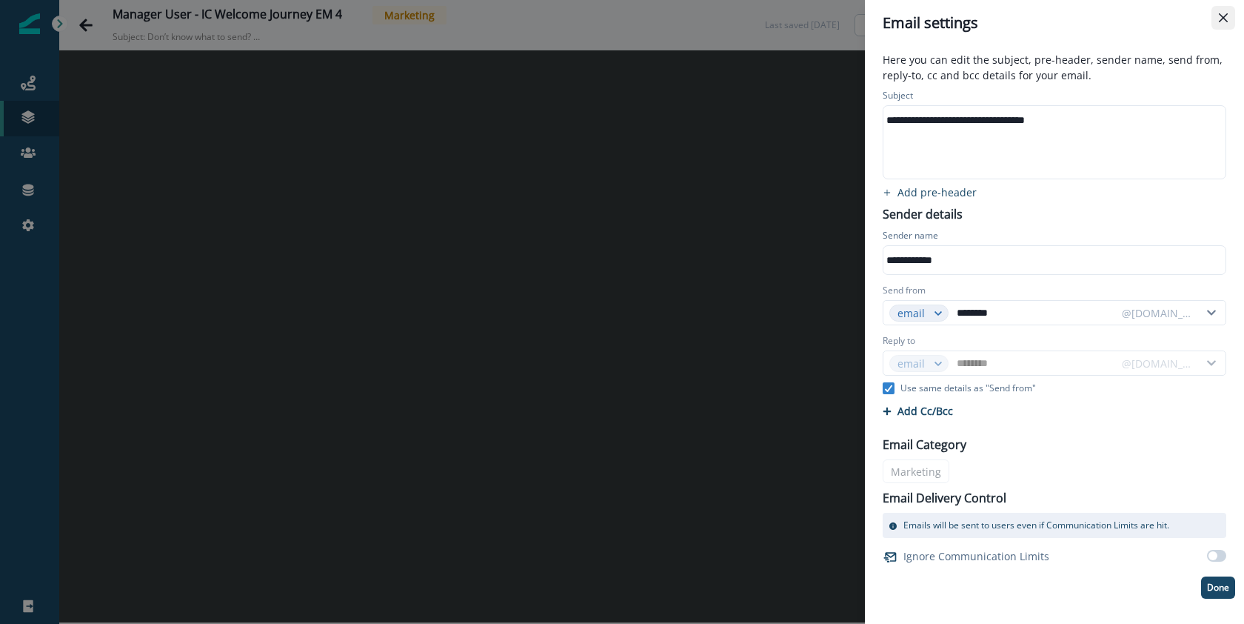
click at [1226, 12] on button "Close" at bounding box center [1224, 18] width 24 height 24
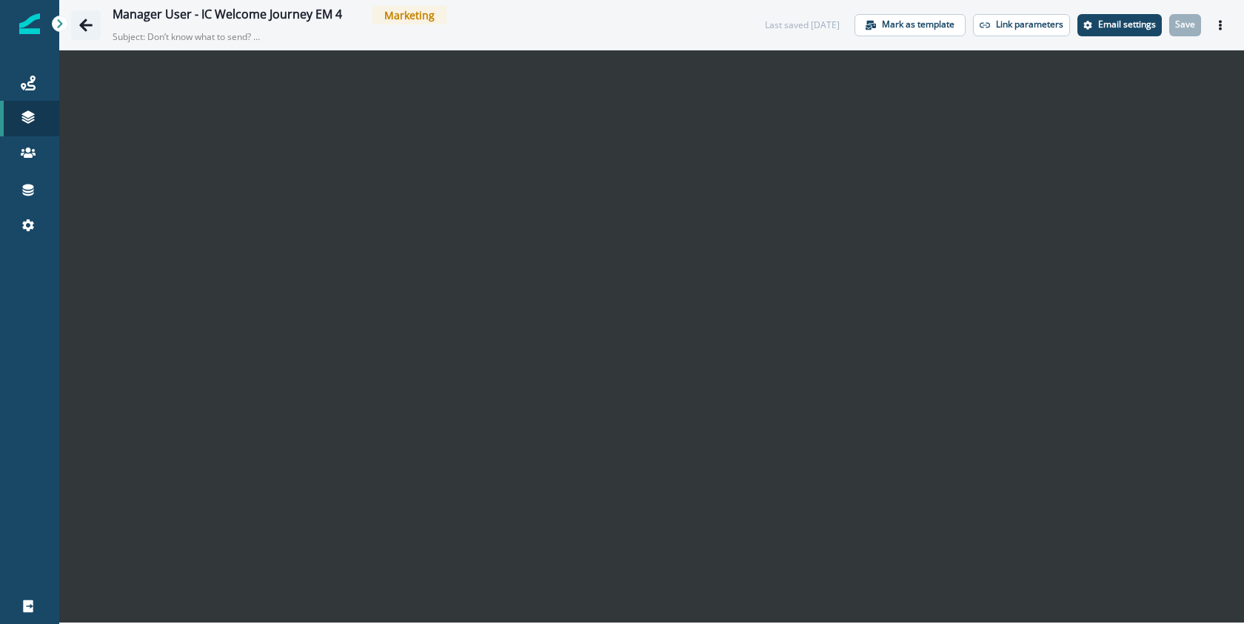
click at [87, 22] on icon "Go back" at bounding box center [85, 25] width 15 height 15
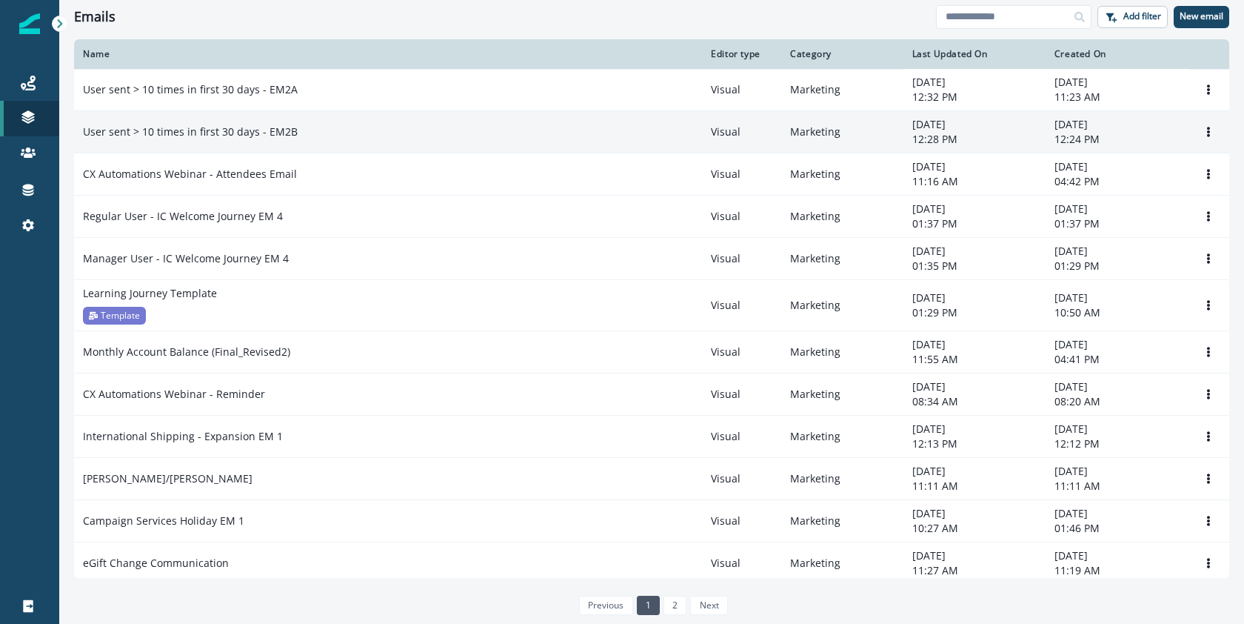
click at [240, 132] on p "User sent > 10 times in first 30 days - EM2B" at bounding box center [190, 131] width 215 height 15
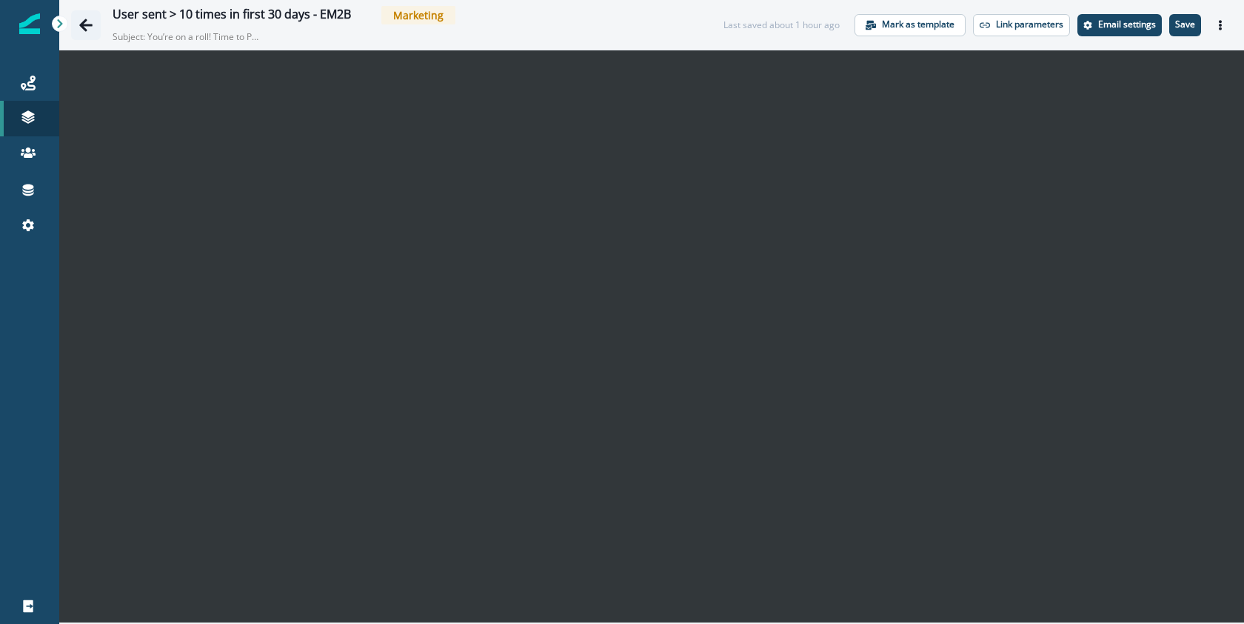
click at [91, 26] on icon "Go back" at bounding box center [85, 25] width 15 height 15
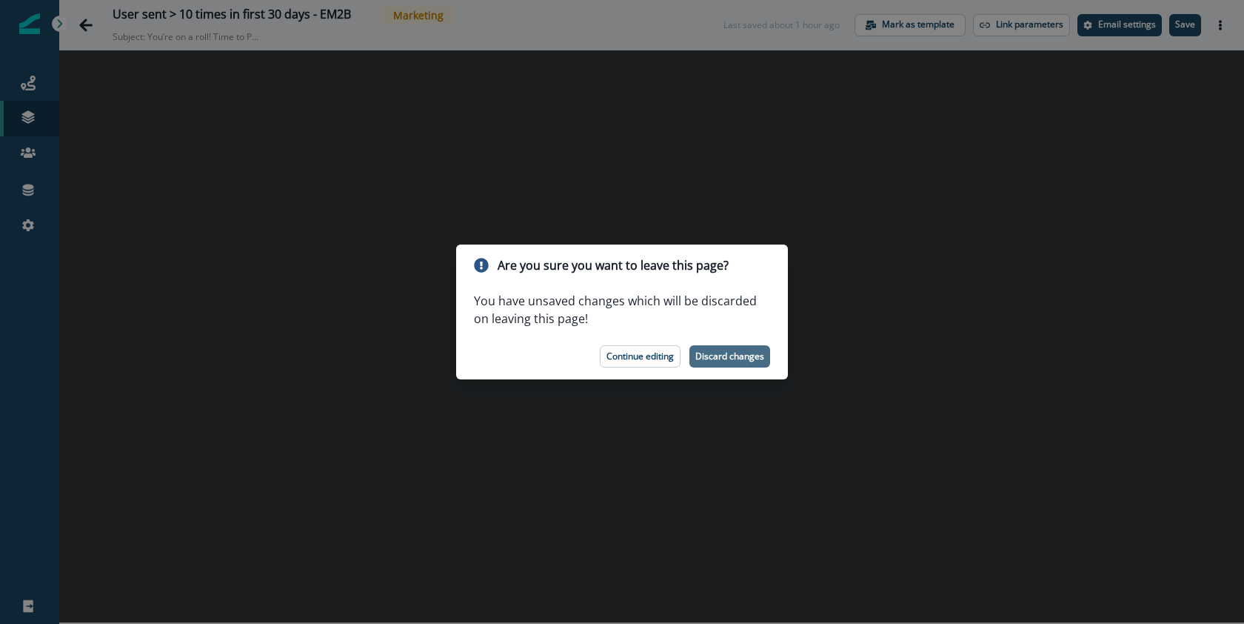
click at [745, 353] on p "Discard changes" at bounding box center [729, 356] width 69 height 10
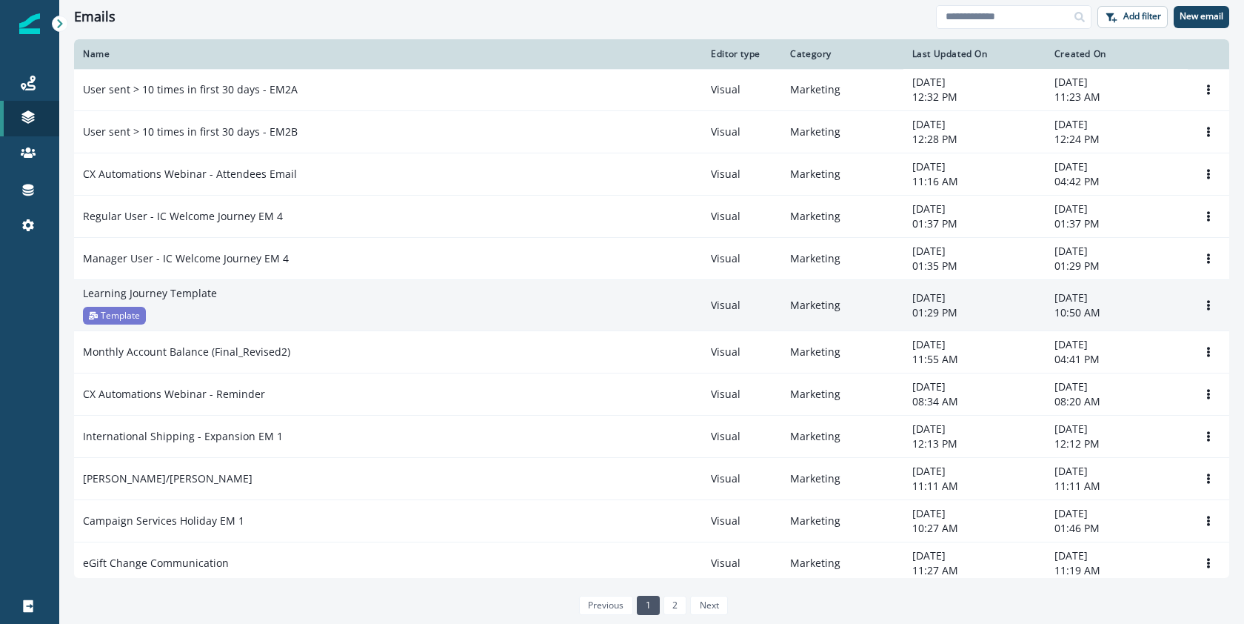
click at [173, 297] on p "Learning Journey Template" at bounding box center [150, 293] width 134 height 15
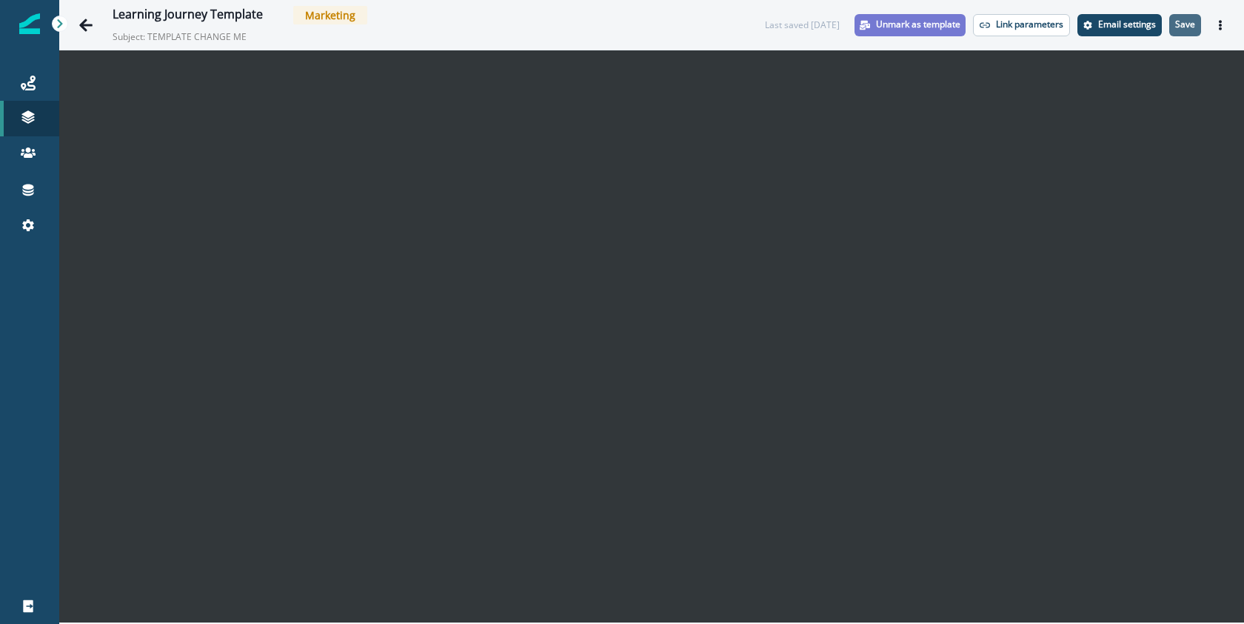
click at [1188, 25] on p "Save" at bounding box center [1185, 24] width 20 height 10
click at [77, 27] on button "Go back" at bounding box center [86, 25] width 30 height 30
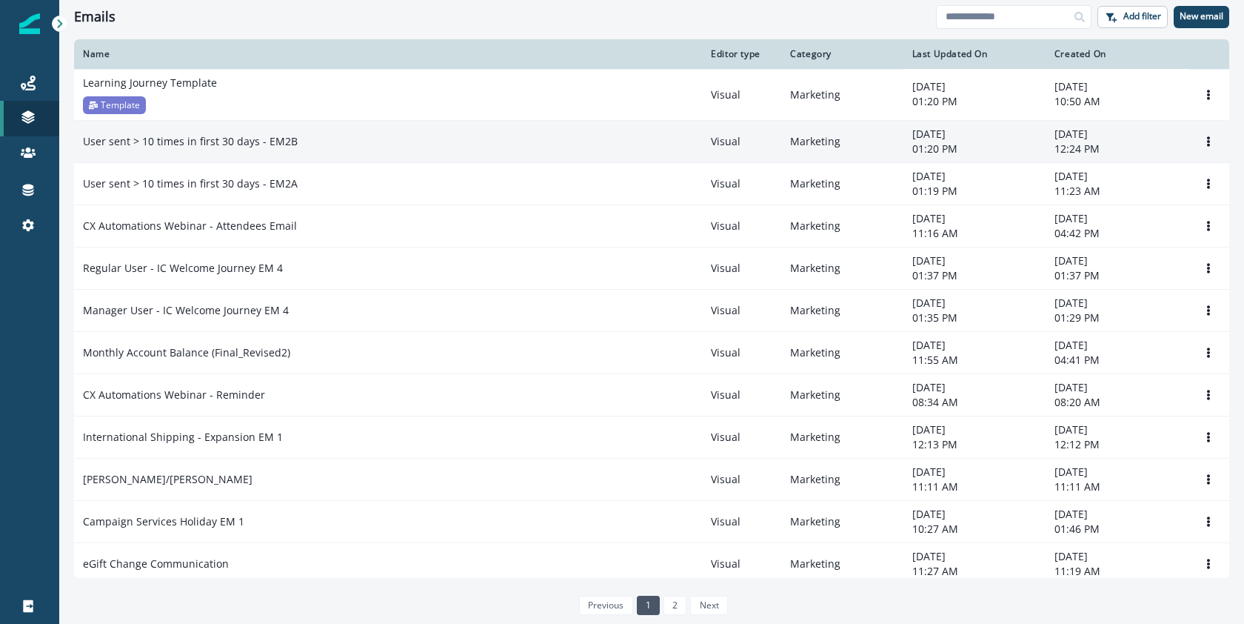
click at [258, 147] on p "User sent > 10 times in first 30 days - EM2B" at bounding box center [190, 141] width 215 height 15
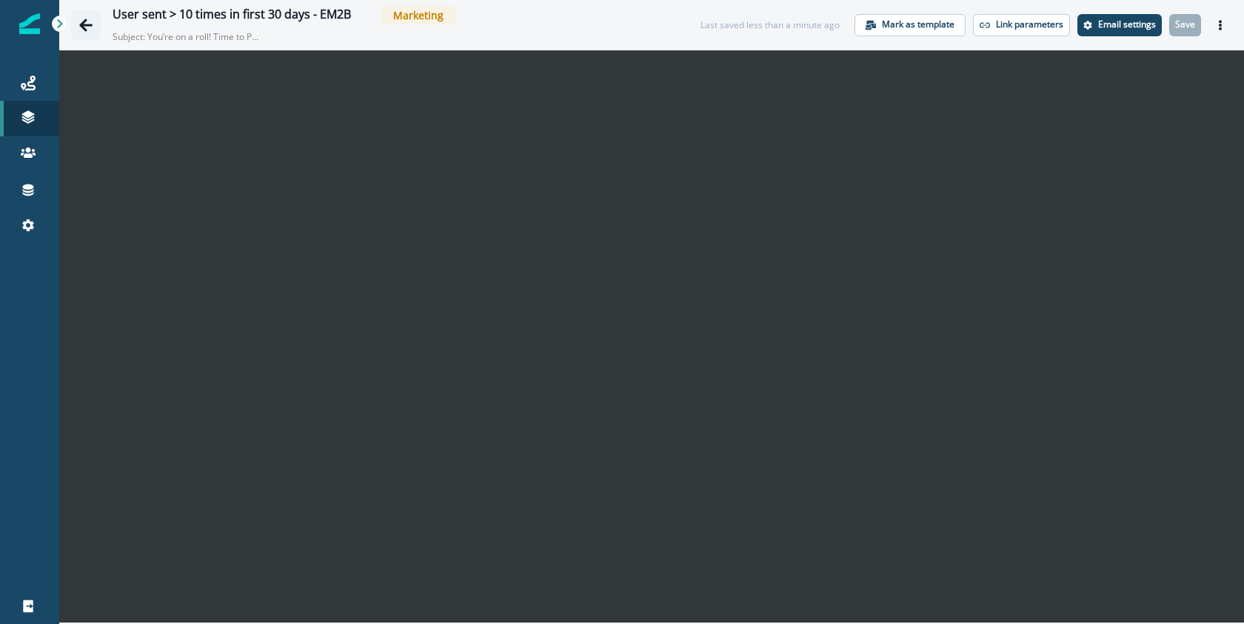
click at [85, 18] on icon "Go back" at bounding box center [85, 25] width 15 height 15
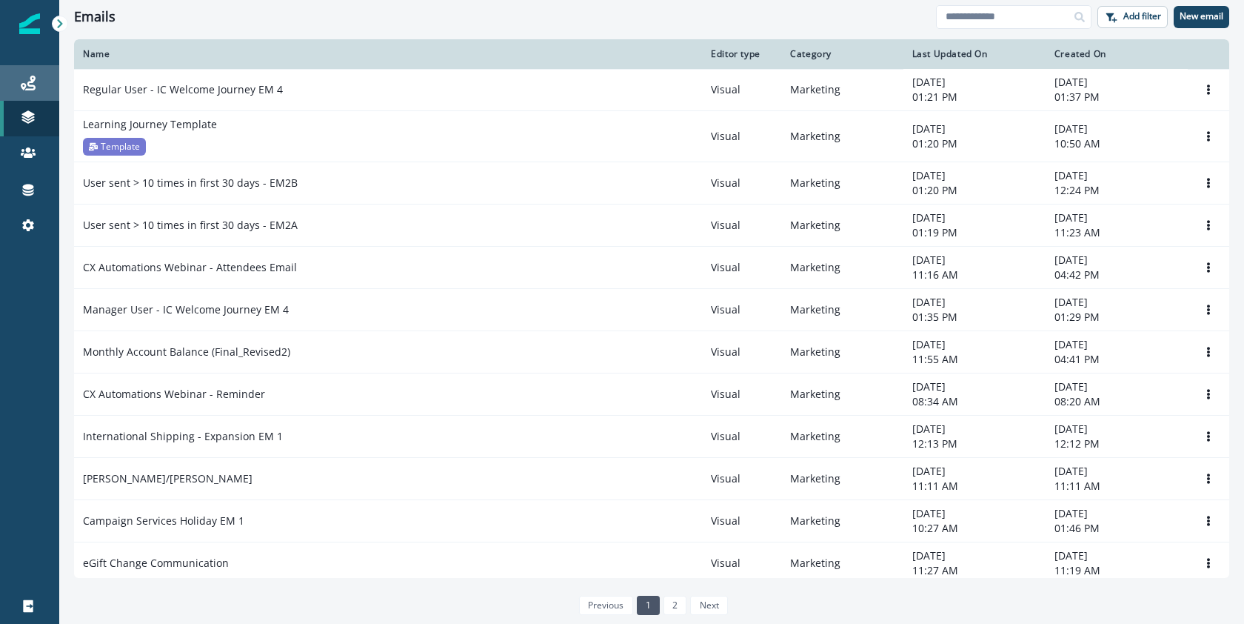
click at [16, 87] on div "Journeys" at bounding box center [29, 83] width 47 height 18
